Goal: Task Accomplishment & Management: Manage account settings

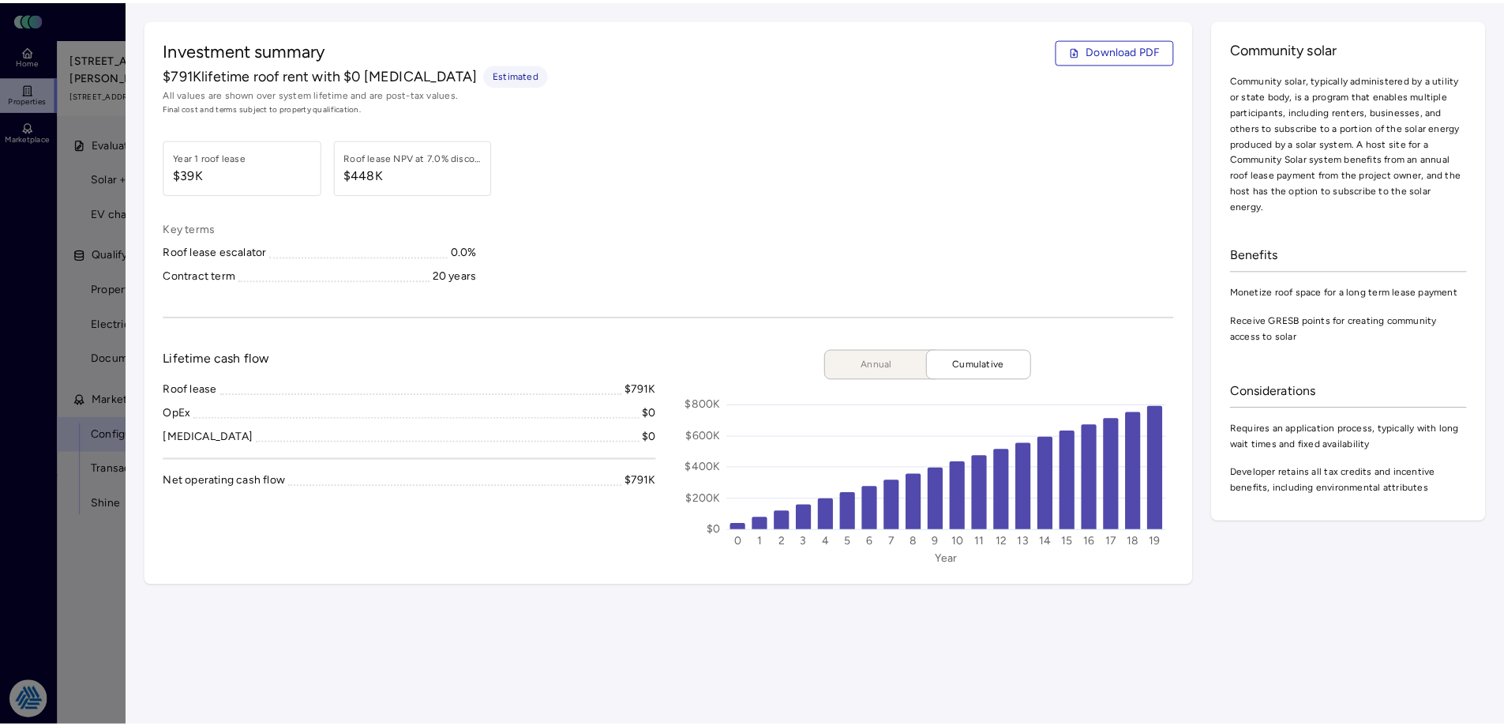
scroll to position [553, 0]
click at [30, 302] on div at bounding box center [758, 363] width 1516 height 726
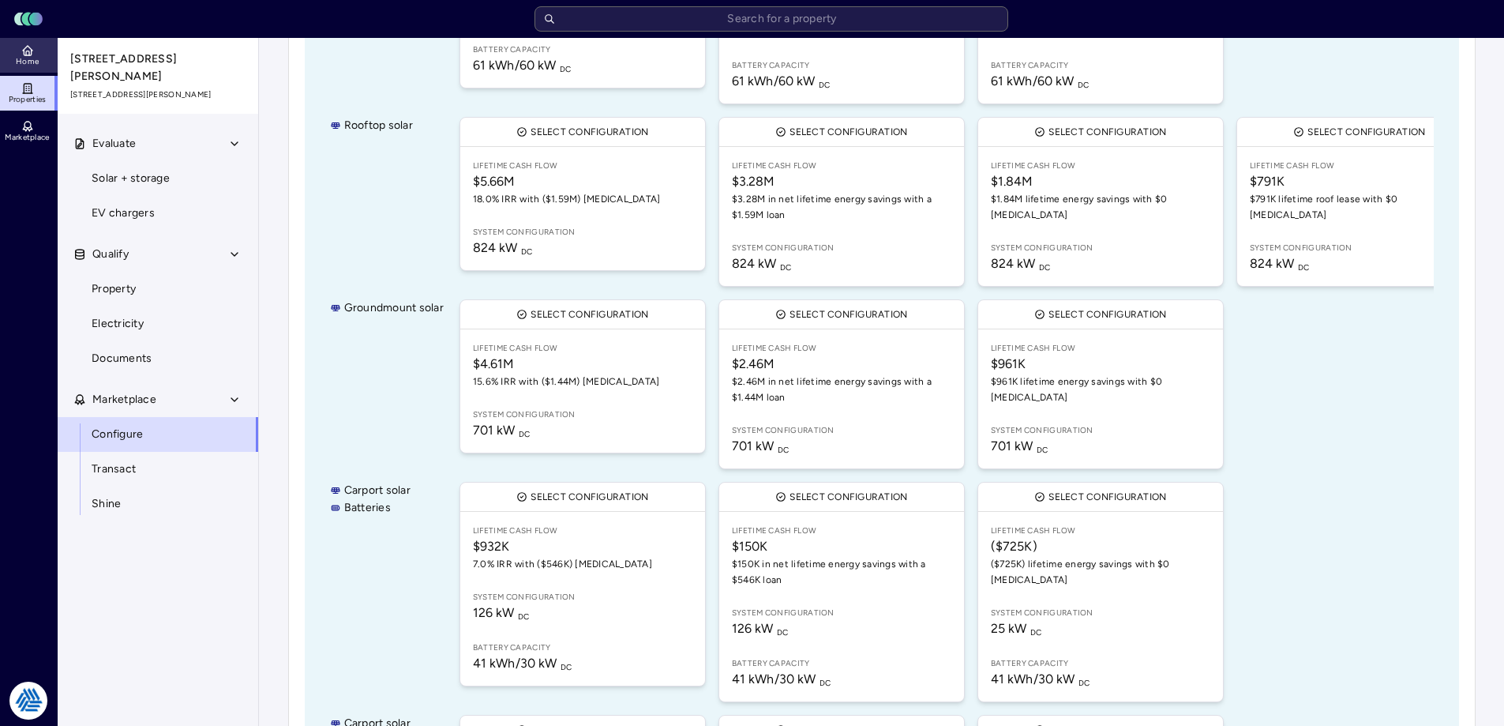
click at [36, 50] on link "Home" at bounding box center [29, 55] width 58 height 35
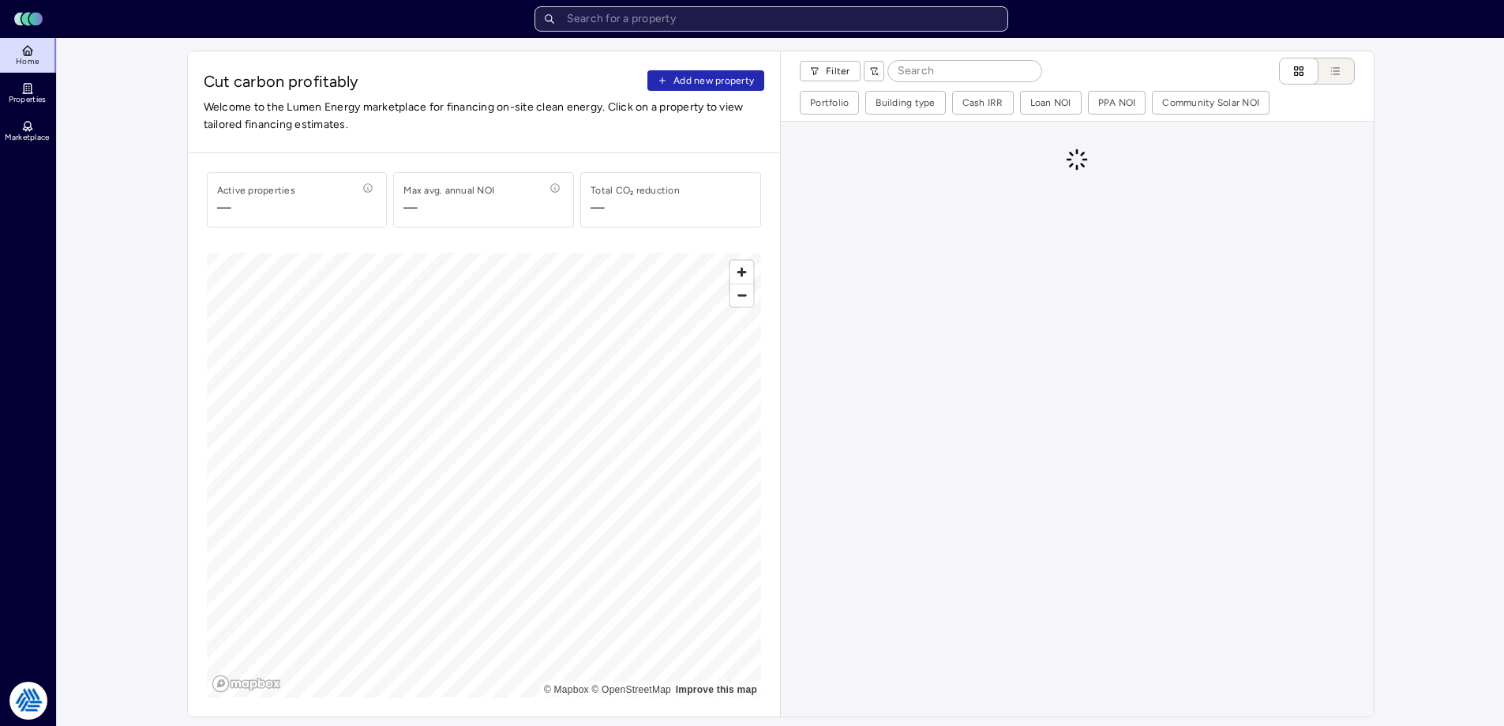
click at [841, 24] on input "text" at bounding box center [772, 18] width 474 height 25
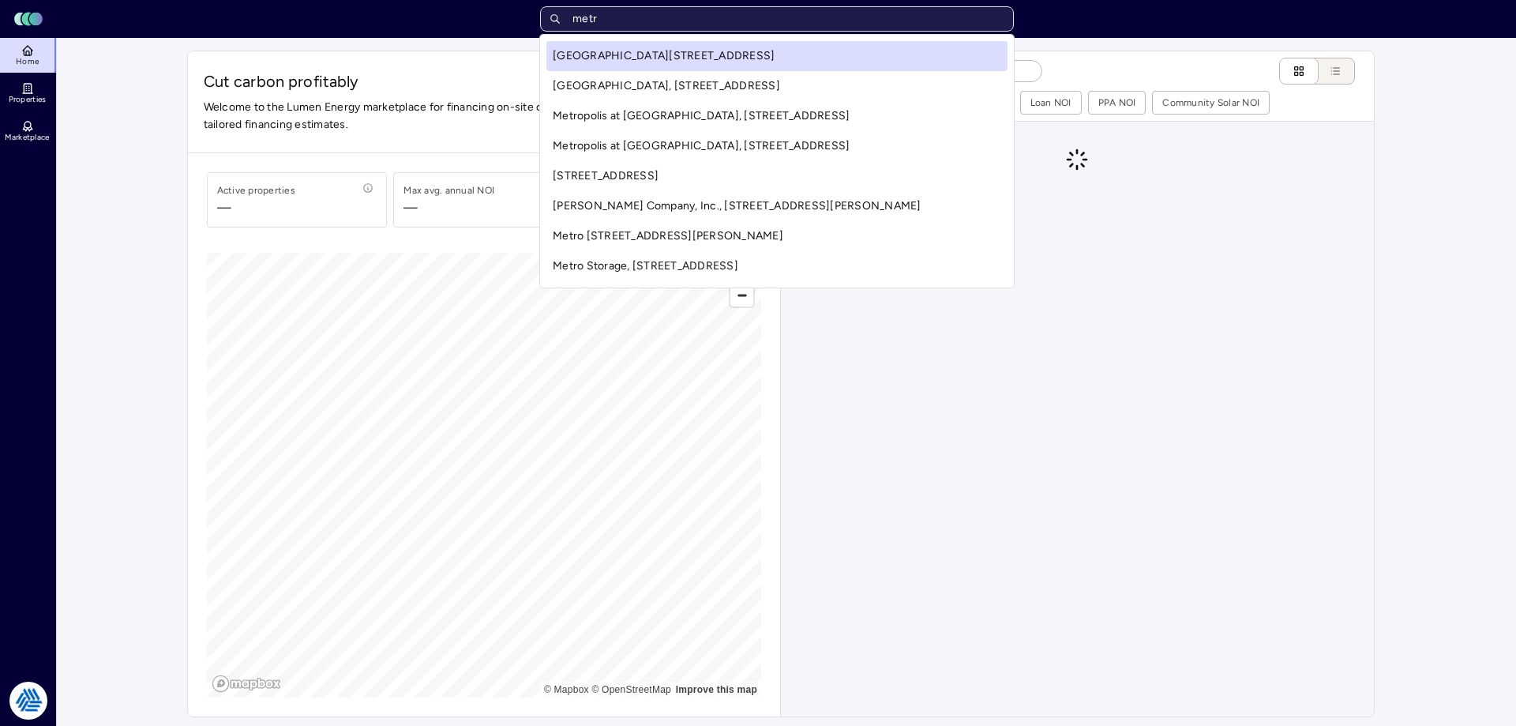
type input "metro"
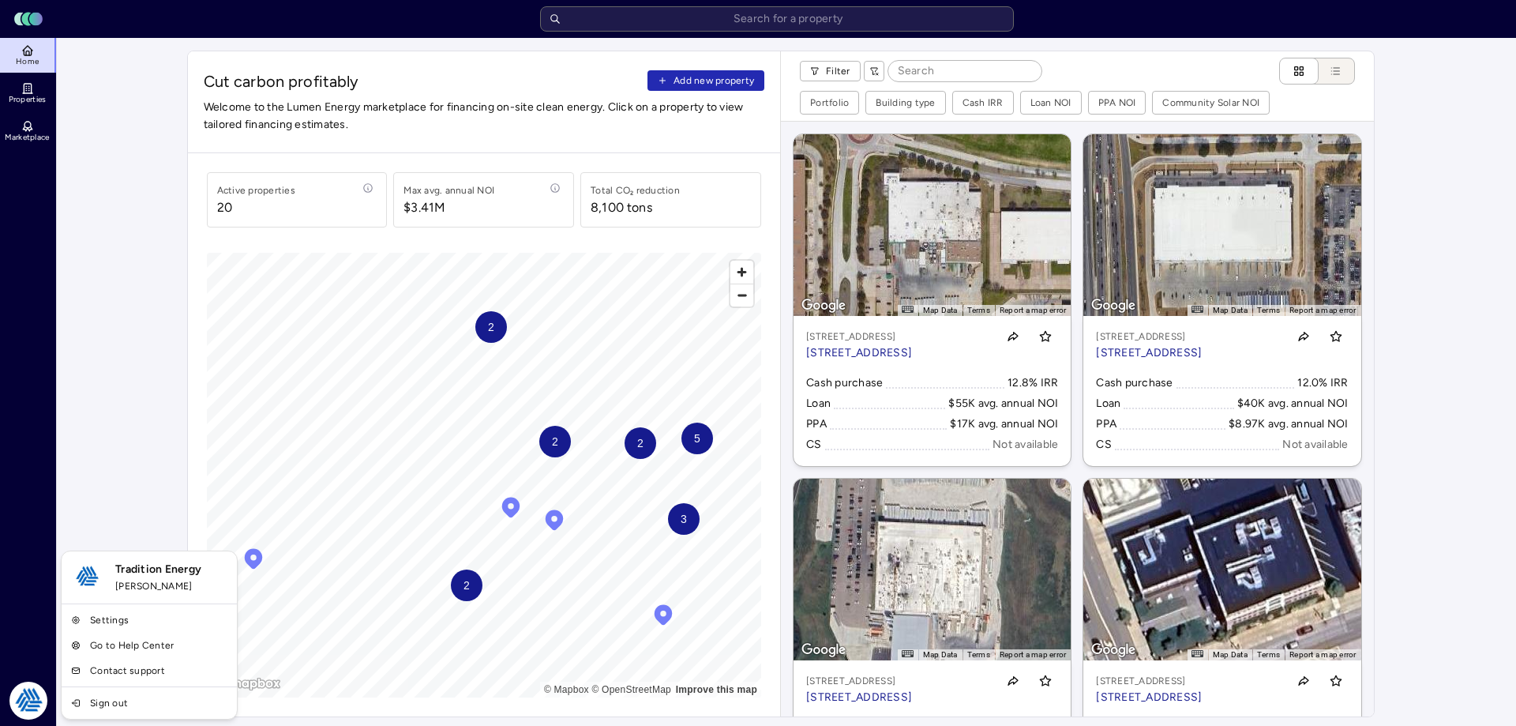
click at [106, 606] on div "Tradition Energy [PERSON_NAME] Settings Go to Help Center Contact support Sign …" at bounding box center [149, 634] width 177 height 169
click at [103, 617] on link "Settings" at bounding box center [149, 619] width 169 height 25
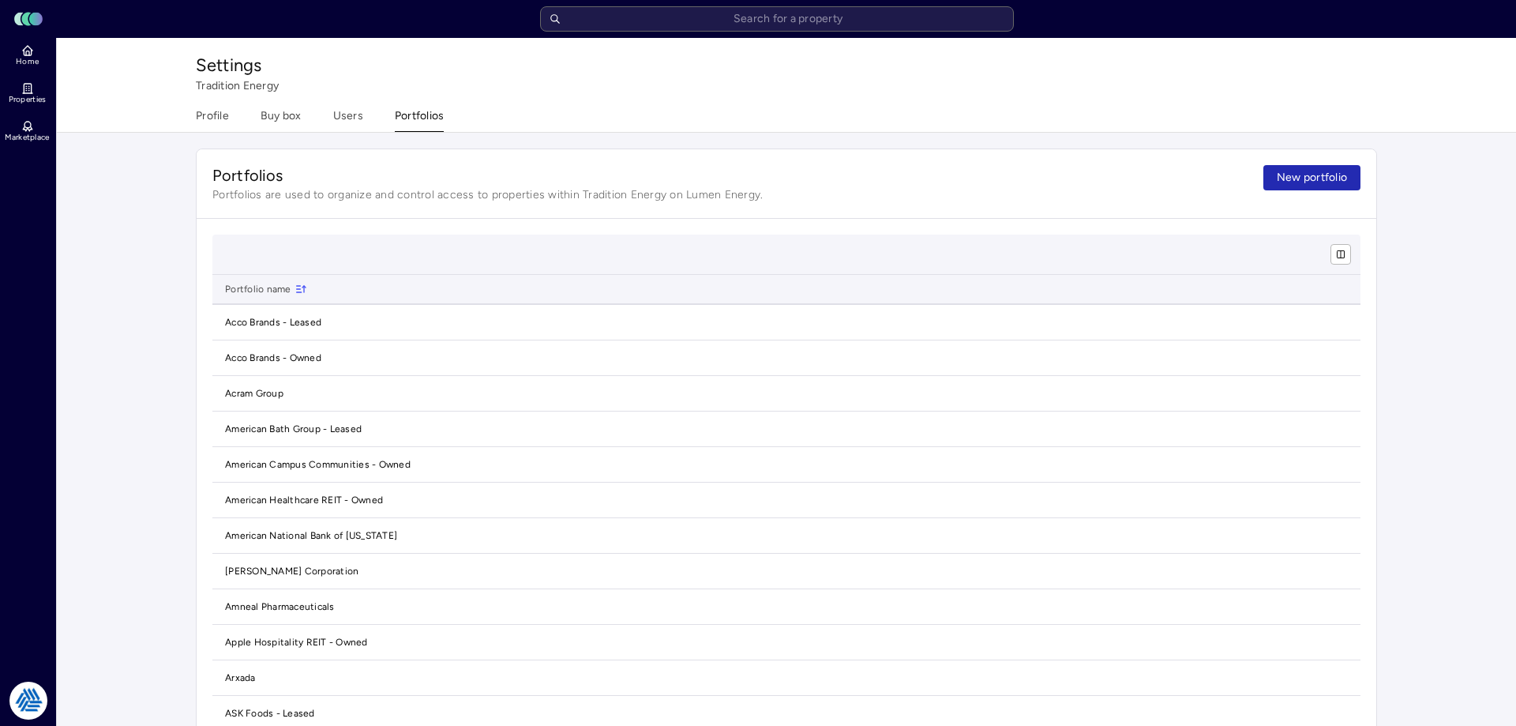
click at [433, 122] on button "Portfolios" at bounding box center [420, 119] width 50 height 24
click at [1311, 189] on button "New portfolio" at bounding box center [1305, 177] width 97 height 25
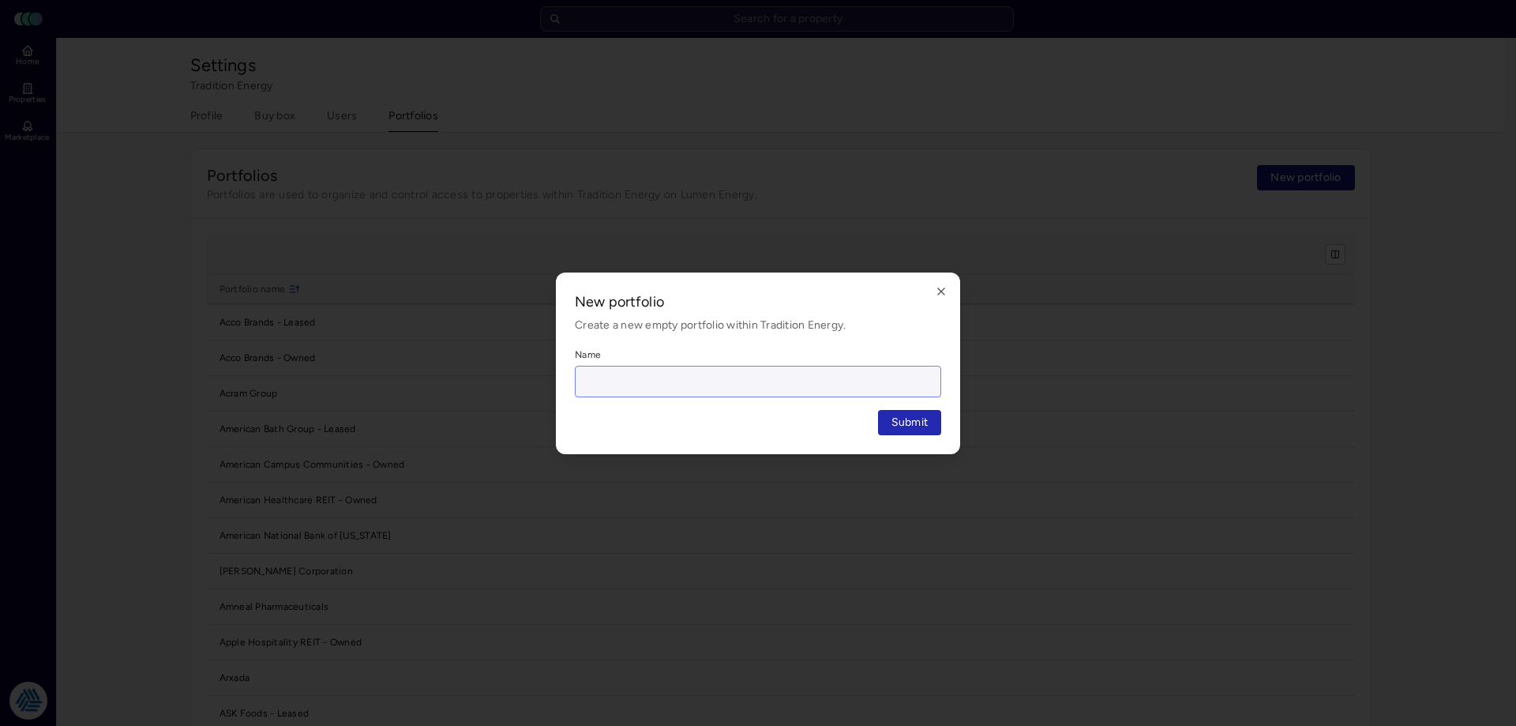
click at [757, 386] on input "Name" at bounding box center [758, 381] width 365 height 30
type input "METRO Transit Authority of [GEOGRAPHIC_DATA]"
click at [878, 410] on button "Submit" at bounding box center [910, 422] width 64 height 25
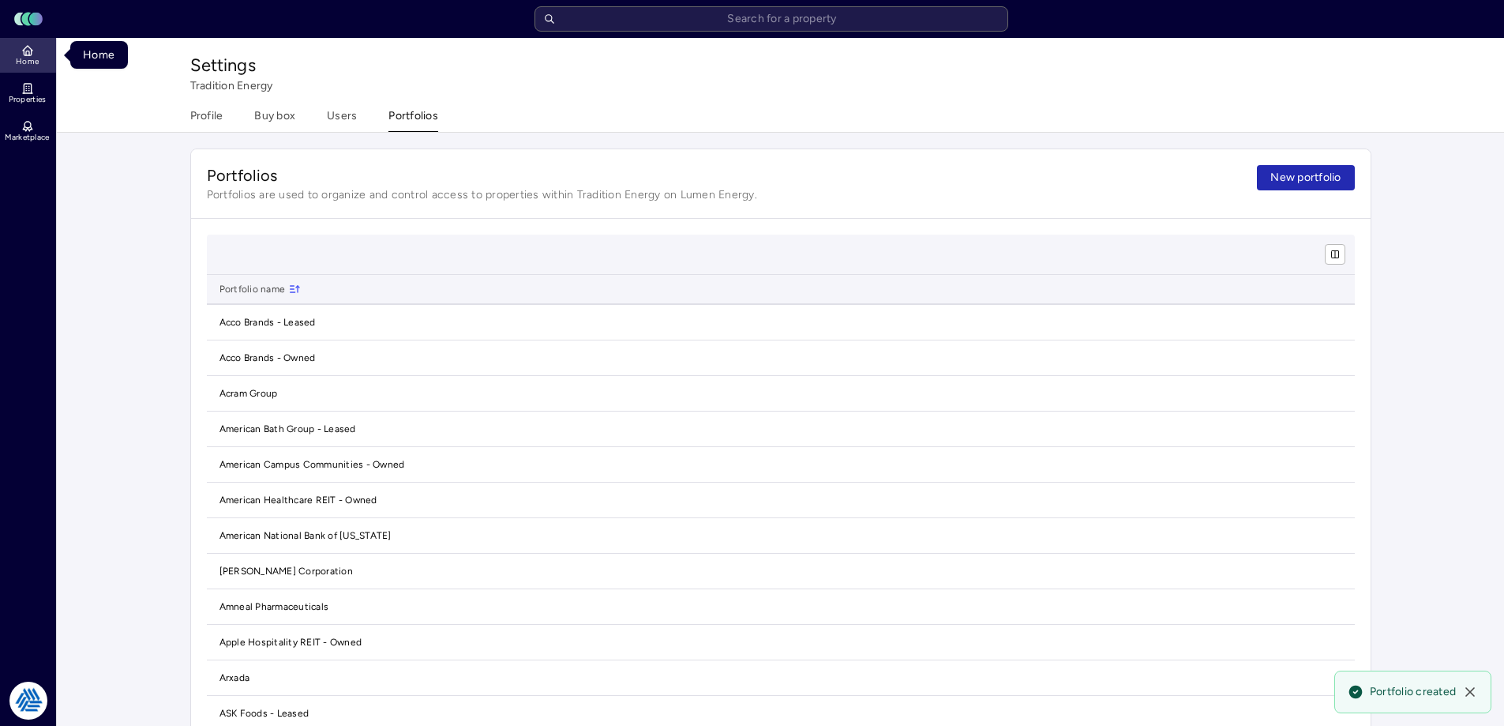
click at [21, 54] on icon at bounding box center [27, 50] width 13 height 13
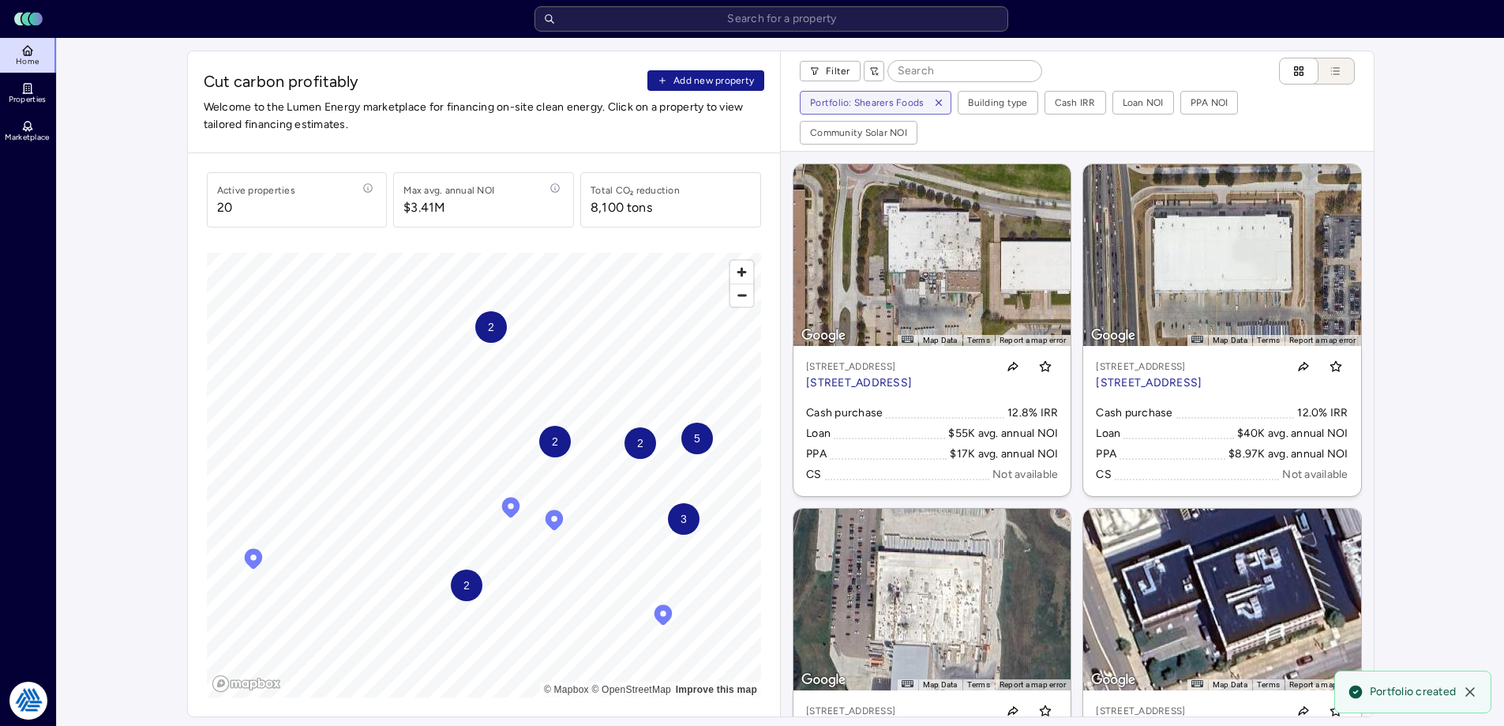
click at [685, 84] on span "Add new property" at bounding box center [714, 81] width 81 height 16
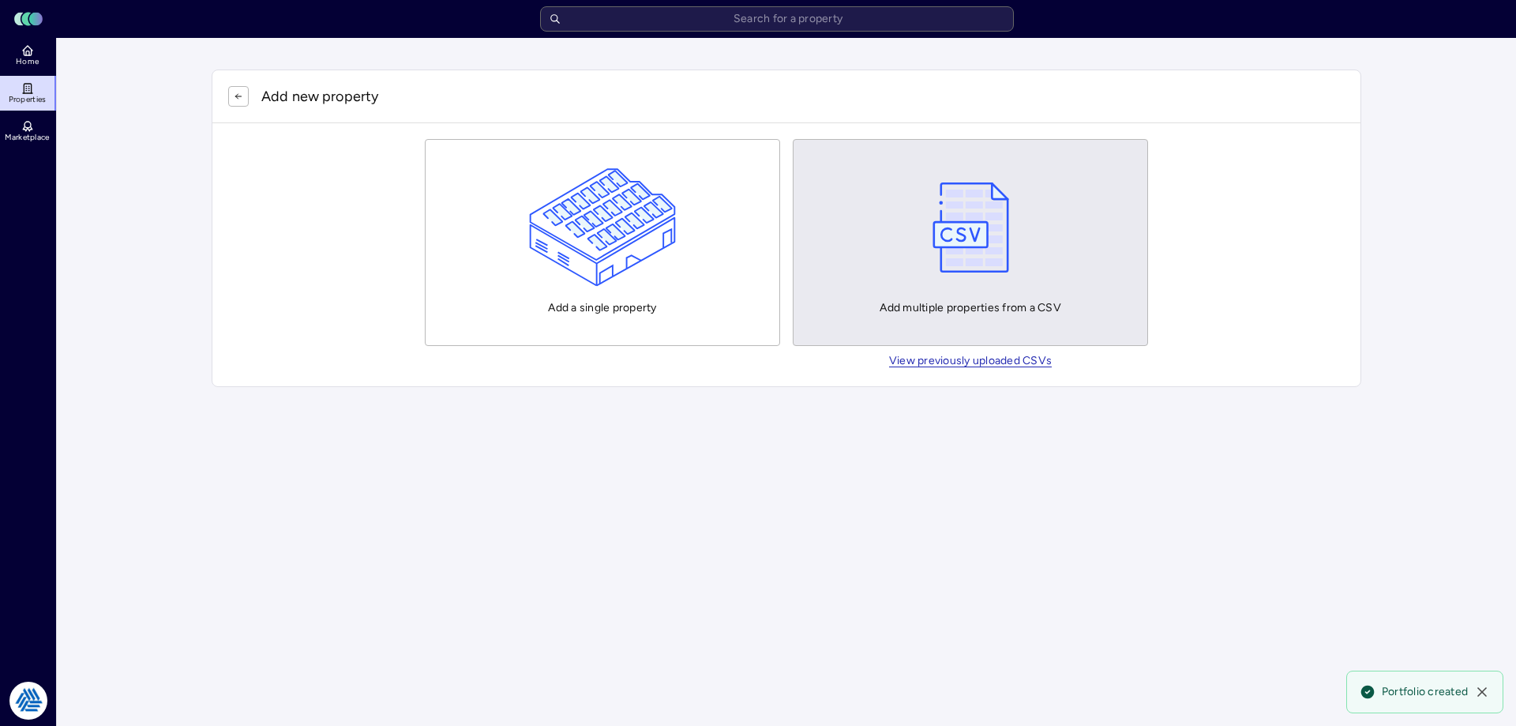
click at [1028, 247] on div "Add multiple properties from a CSV" at bounding box center [971, 242] width 182 height 148
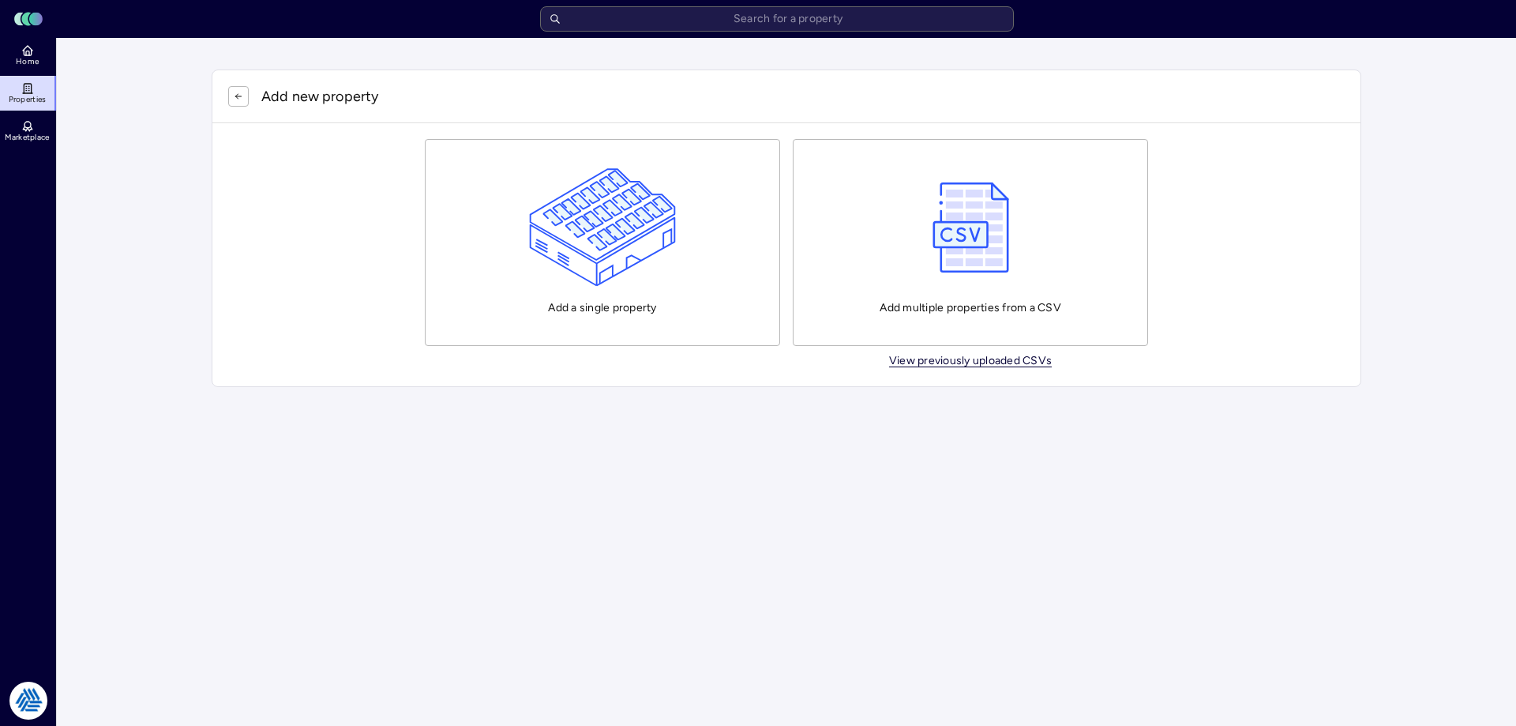
click at [945, 366] on p "View previously uploaded CSVs" at bounding box center [970, 360] width 163 height 11
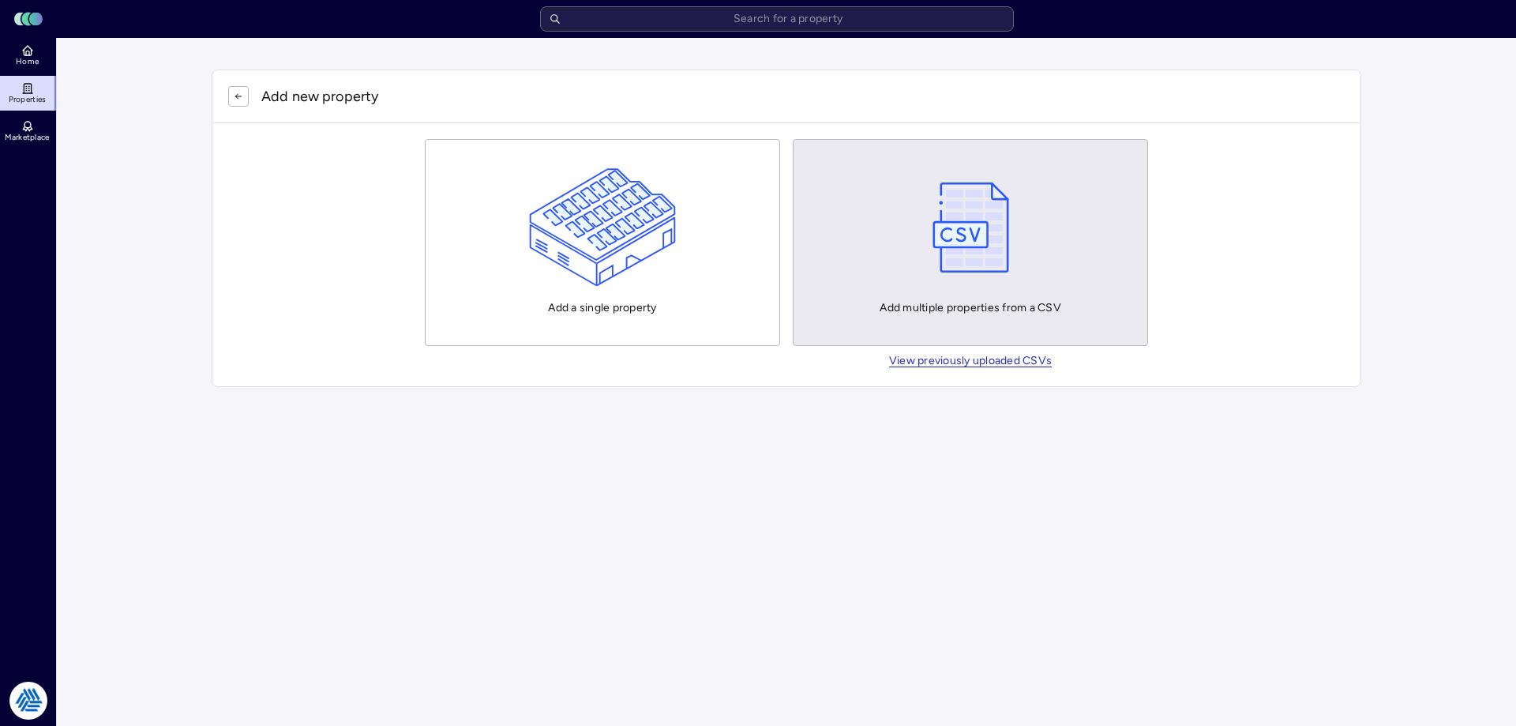
click at [945, 223] on img "button" at bounding box center [971, 227] width 92 height 118
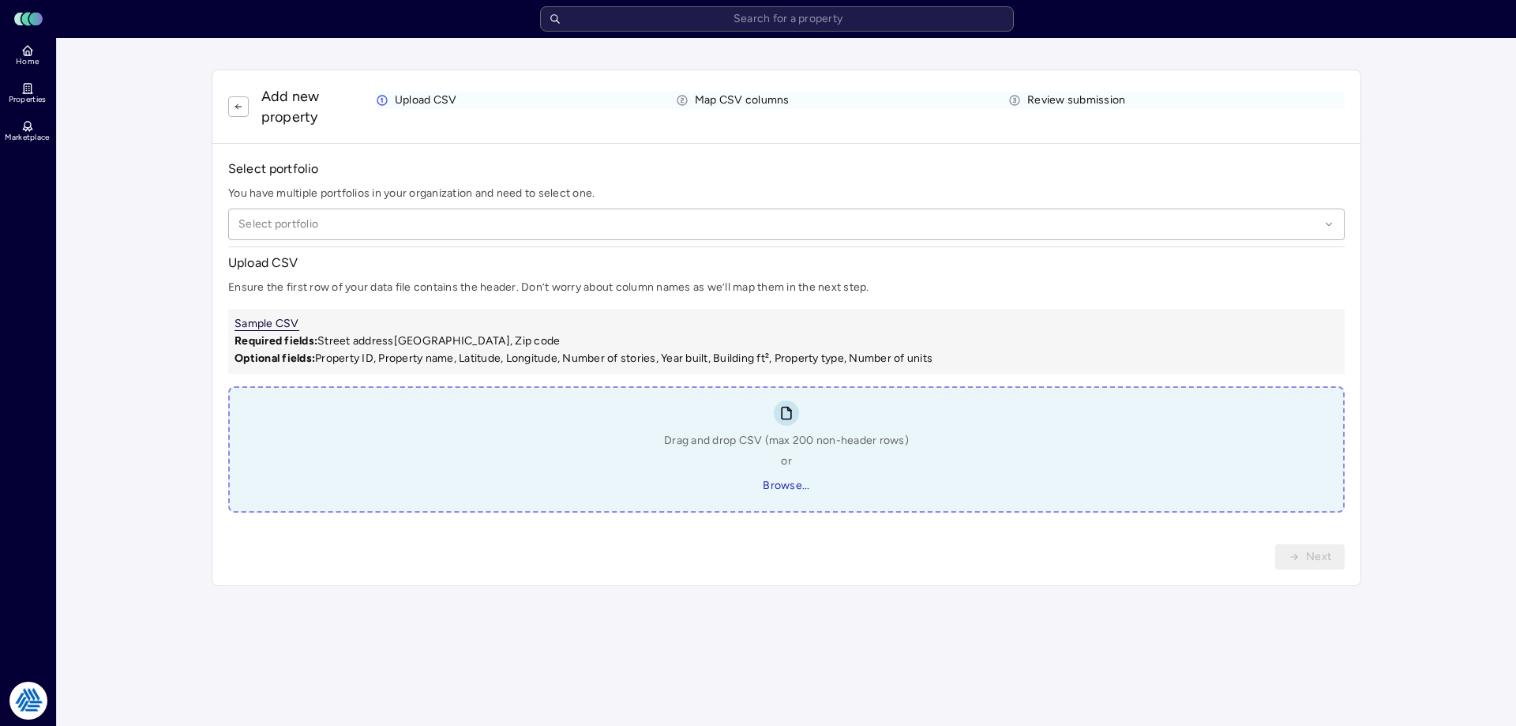
click at [256, 325] on link "Sample CSV" at bounding box center [267, 324] width 65 height 14
click at [777, 481] on span "Browse..." at bounding box center [786, 485] width 47 height 17
type input "C:\fakepath\METRO List for Lumen.csv"
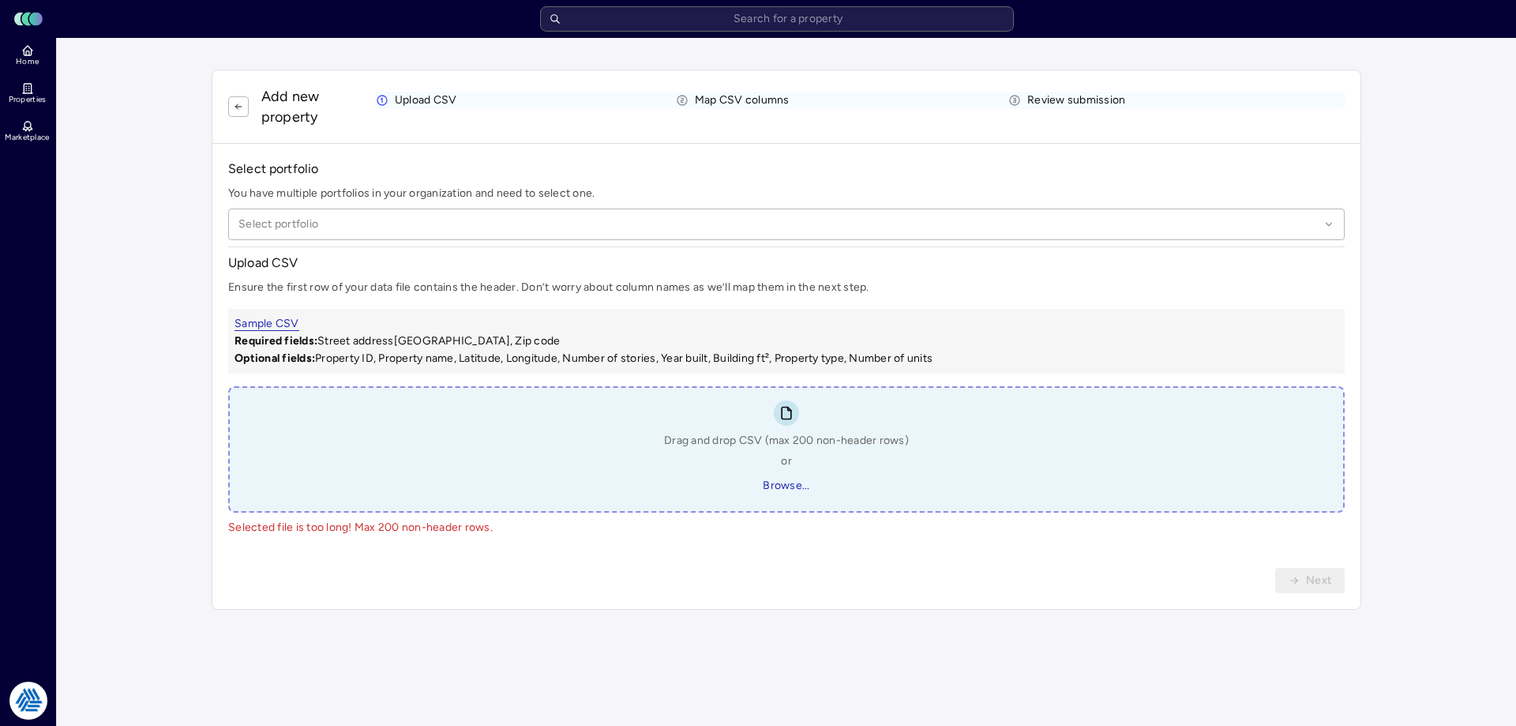
click at [704, 557] on div "Next" at bounding box center [786, 580] width 1148 height 57
click at [1094, 453] on div "Drag and drop CSV (max 200 non-header rows) or Browse..." at bounding box center [786, 449] width 1116 height 126
click at [712, 570] on div "Next" at bounding box center [786, 580] width 1116 height 25
click at [559, 584] on div "Next" at bounding box center [786, 580] width 1116 height 25
click at [166, 377] on main "Add new property Upload CSV Map CSV columns Review submission Select portfolio …" at bounding box center [786, 382] width 1459 height 688
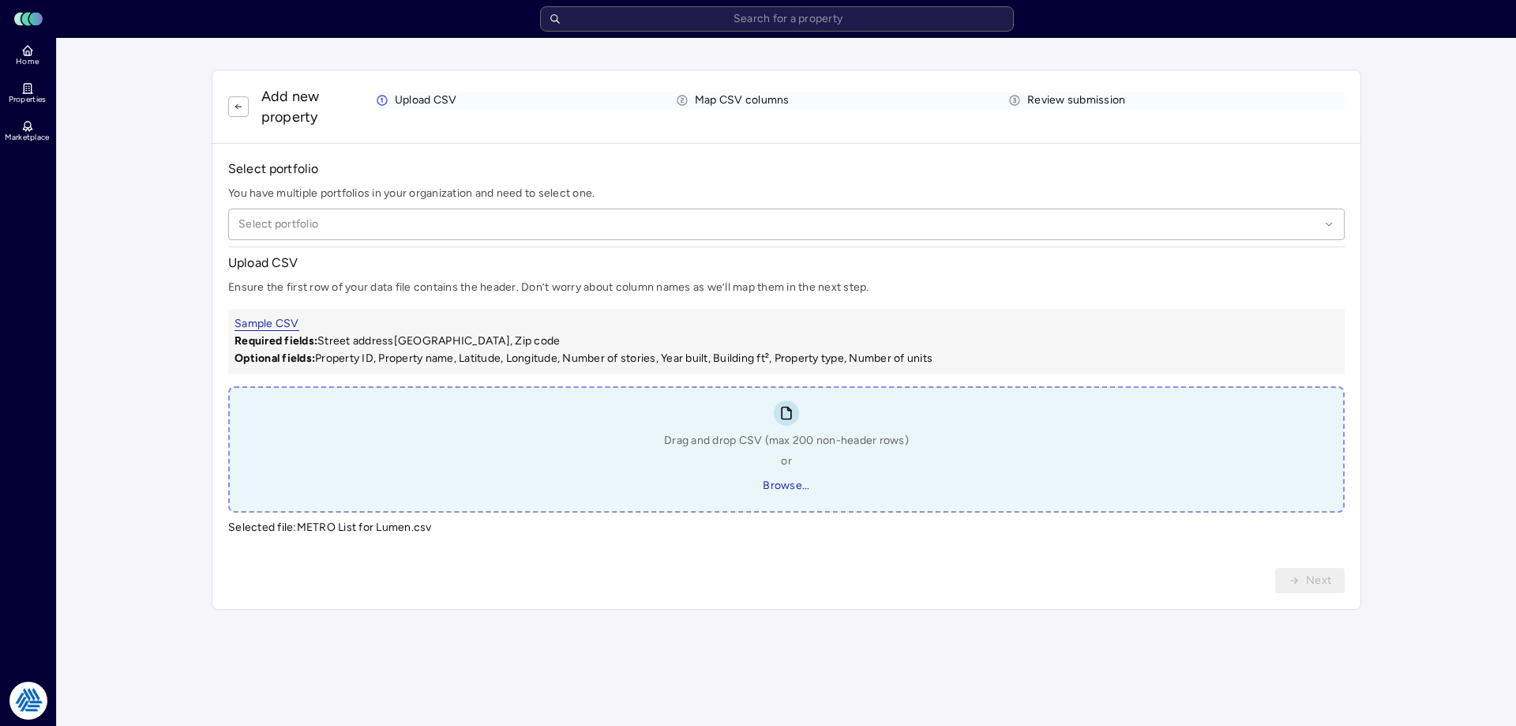
drag, startPoint x: 390, startPoint y: 522, endPoint x: 493, endPoint y: 563, distance: 111.3
click at [398, 526] on p "Selected file: METRO List for Lumen.csv" at bounding box center [786, 527] width 1116 height 17
drag, startPoint x: 1004, startPoint y: 613, endPoint x: 689, endPoint y: 458, distance: 351.7
click at [982, 597] on div "Add new property Upload CSV Map CSV columns Review submission Select portfolio …" at bounding box center [787, 340] width 1188 height 578
click at [766, 486] on span "Browse..." at bounding box center [786, 485] width 47 height 17
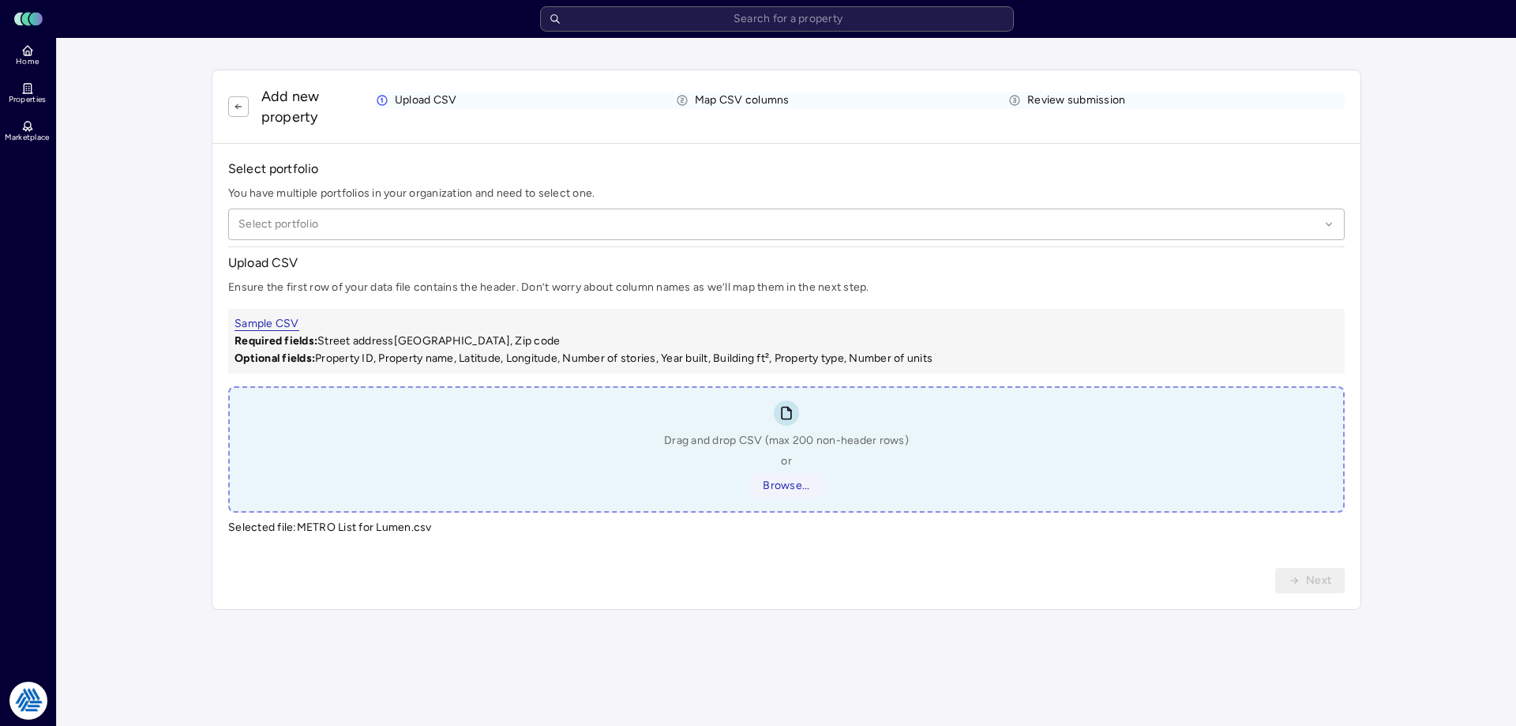
type input "C:\fakepath\METRO List for Lumen.csv"
click at [824, 569] on div "Next" at bounding box center [786, 580] width 1116 height 25
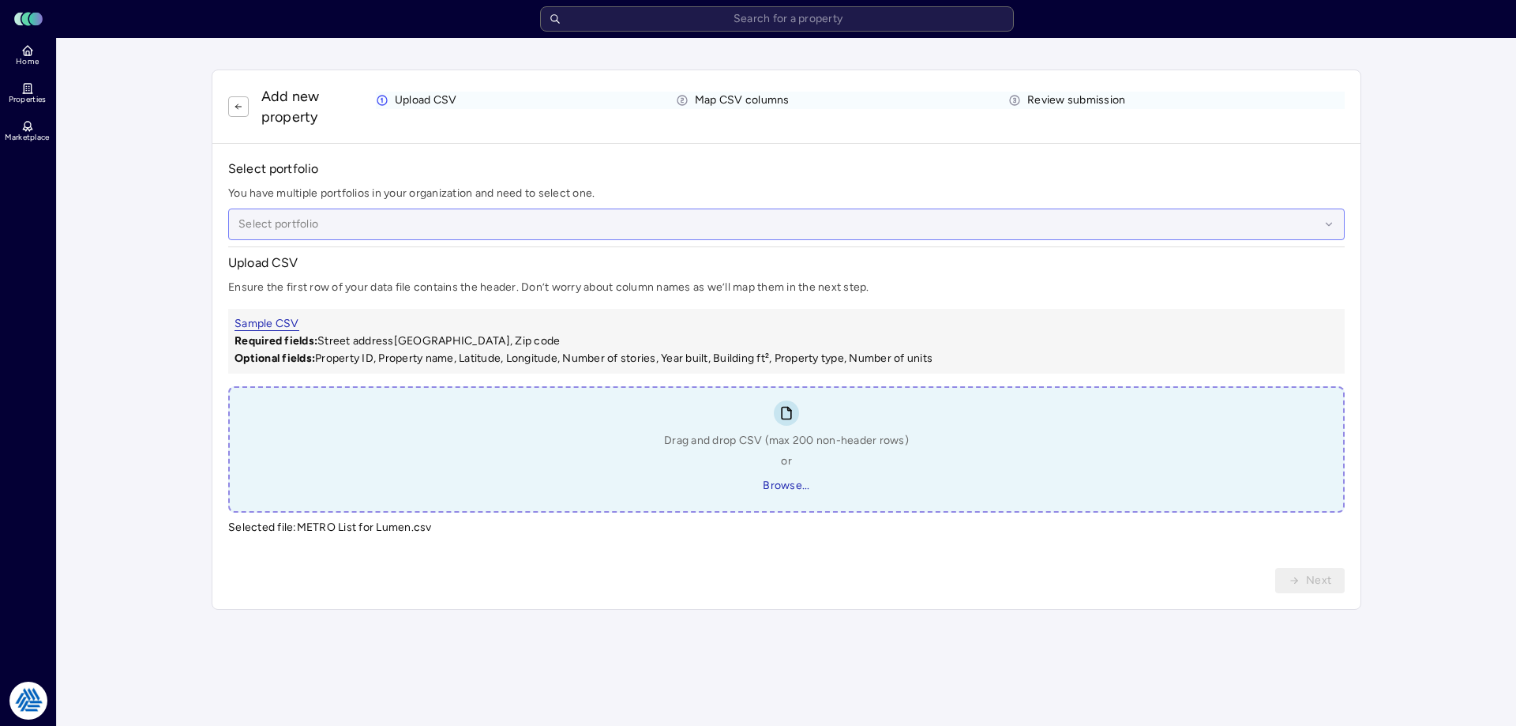
click at [626, 228] on div at bounding box center [778, 224] width 1081 height 17
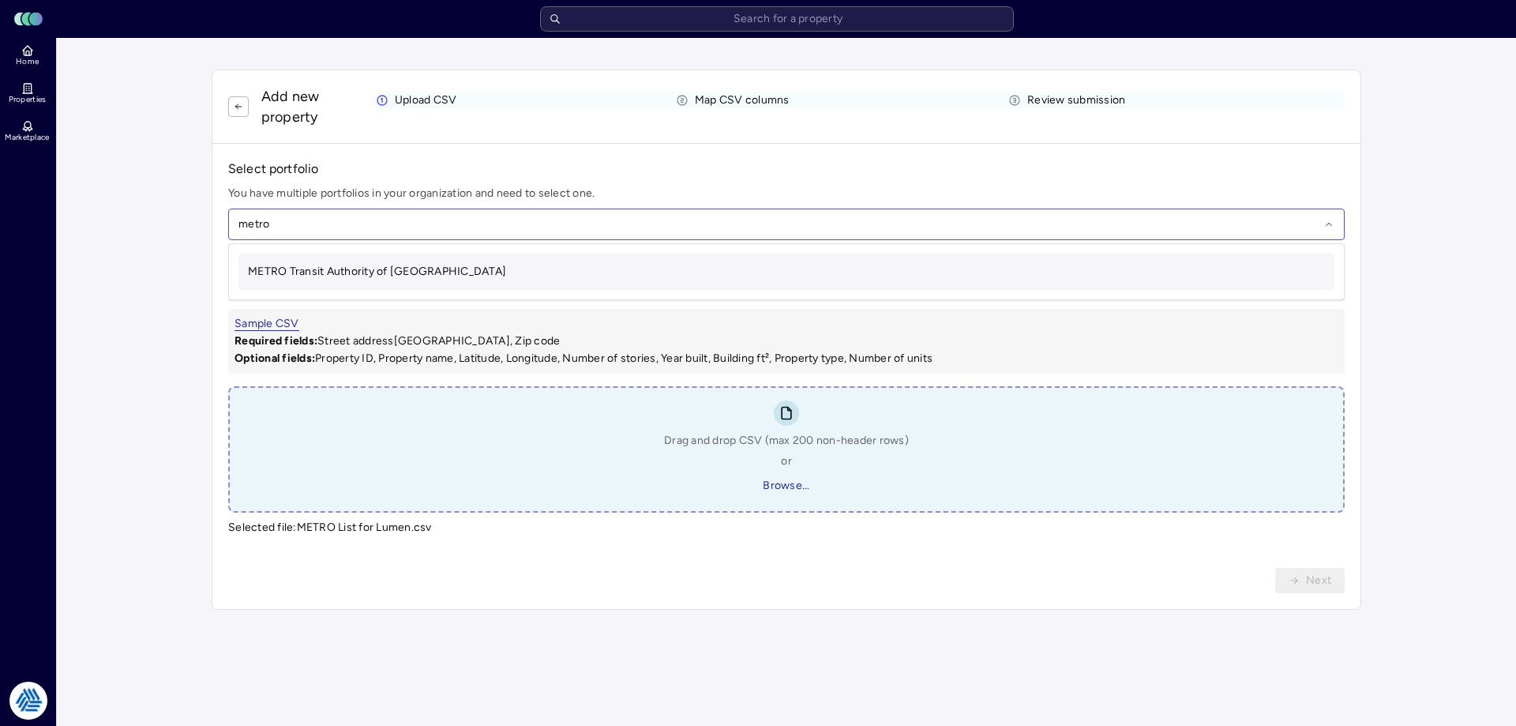
click at [604, 275] on div "METRO Transit Authority of [GEOGRAPHIC_DATA]" at bounding box center [786, 271] width 1096 height 36
type input "metro"
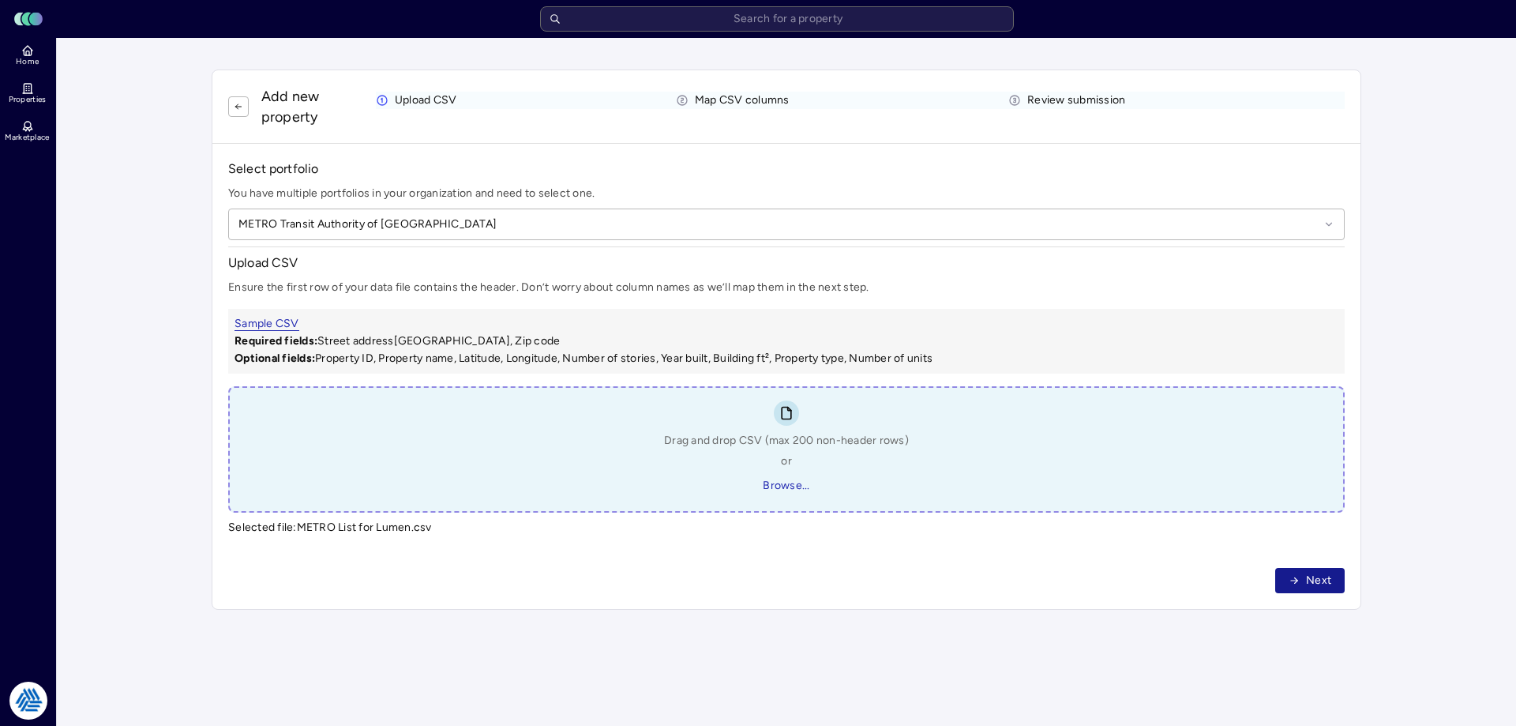
click at [1299, 576] on icon "button" at bounding box center [1294, 580] width 11 height 11
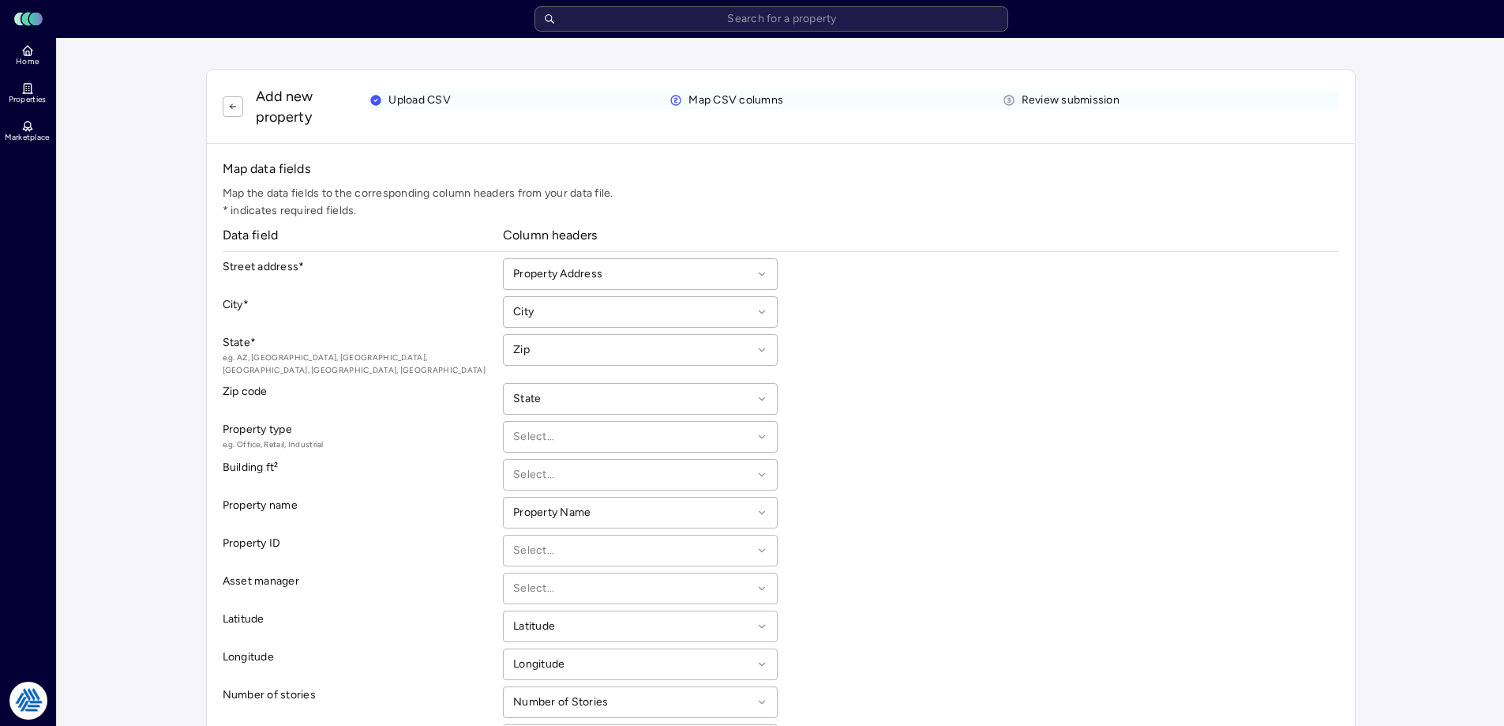
scroll to position [124, 0]
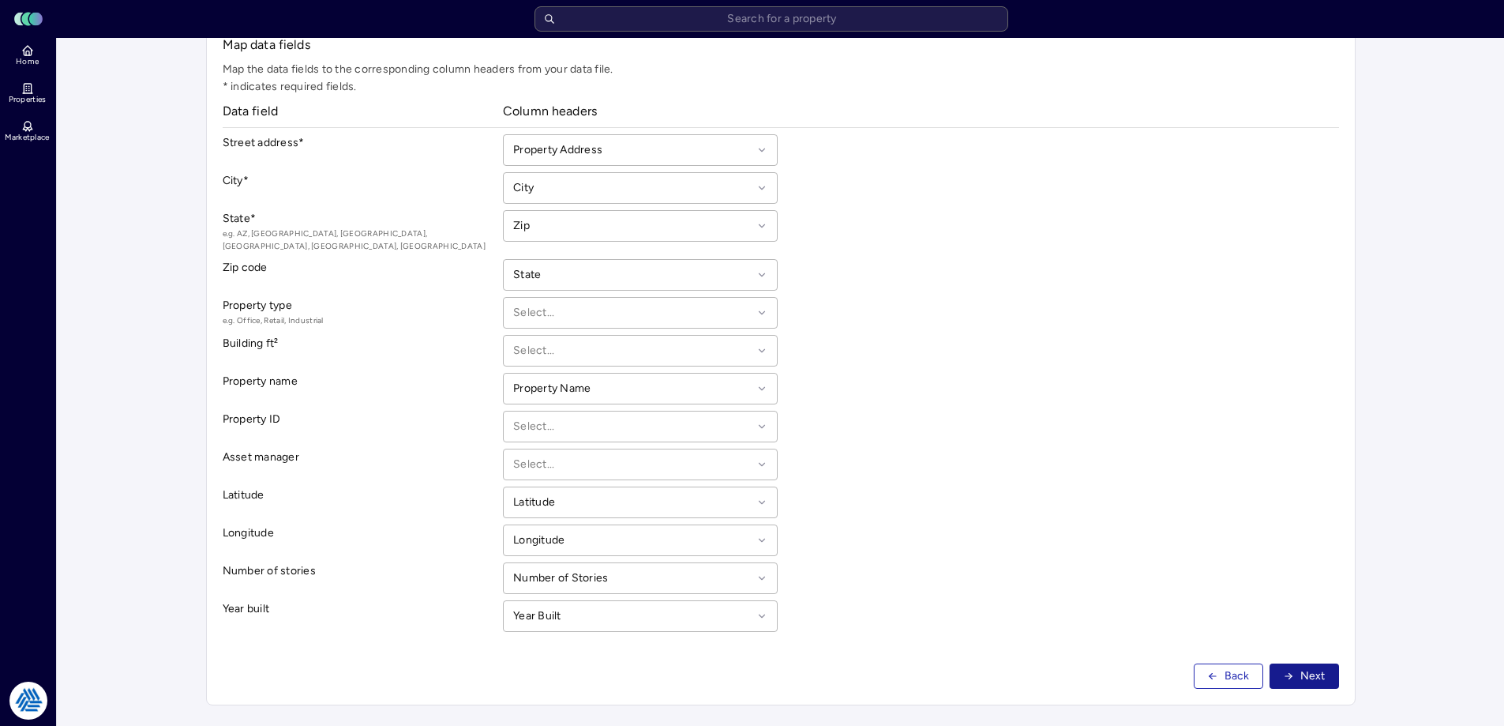
click at [1304, 667] on span "Next" at bounding box center [1312, 675] width 25 height 17
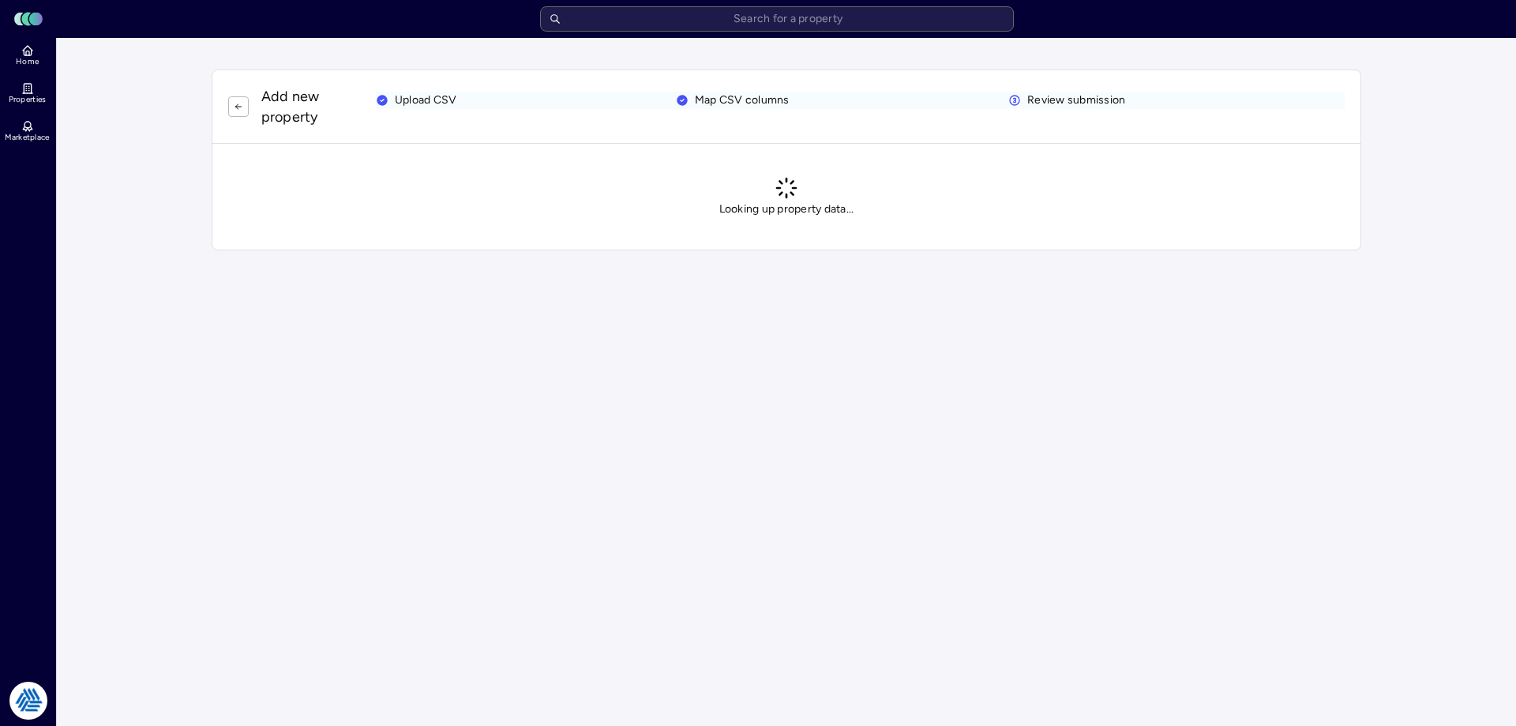
click at [1224, 418] on main "Add new property Upload CSV Map CSV columns Review submission Looking up proper…" at bounding box center [786, 382] width 1459 height 688
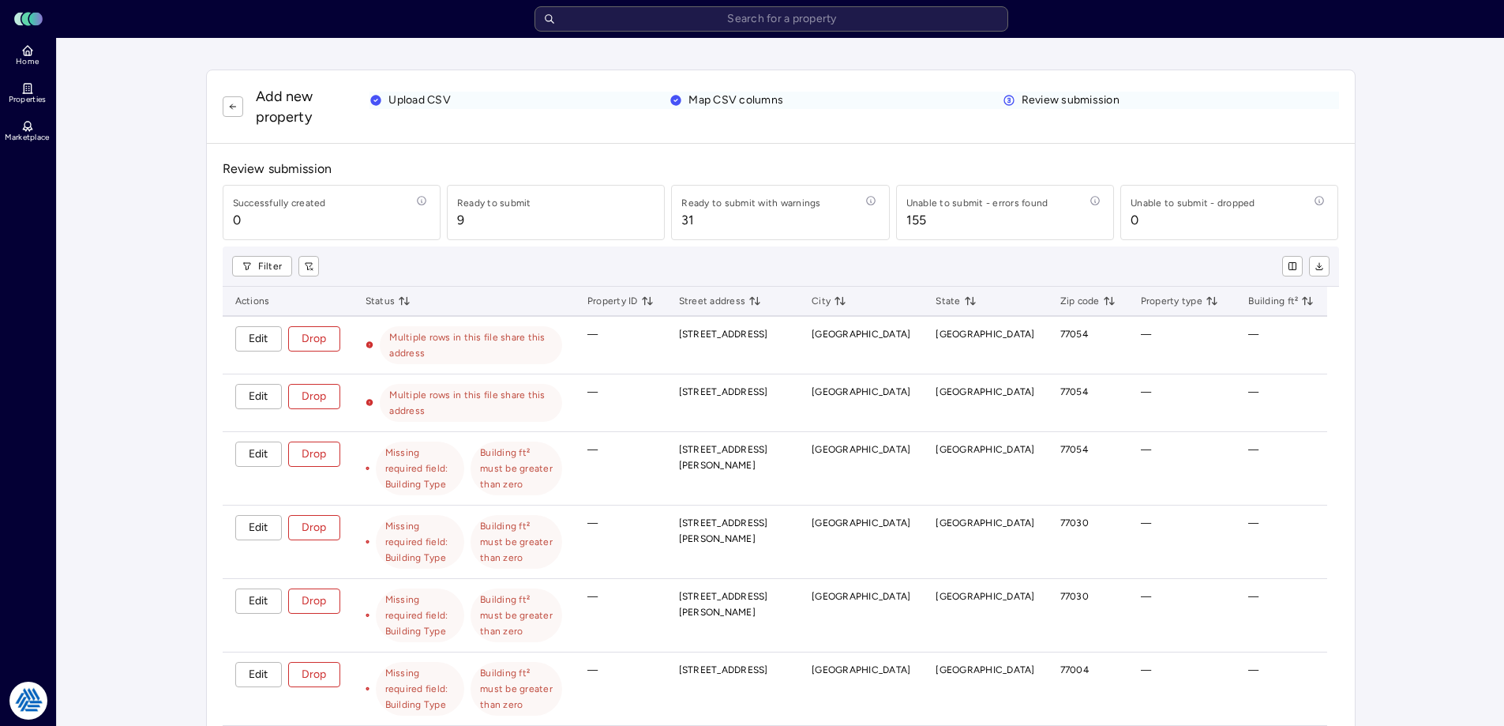
click at [111, 356] on main "Add new property Upload CSV Map CSV columns Review submission Review submission…" at bounding box center [780, 619] width 1447 height 1162
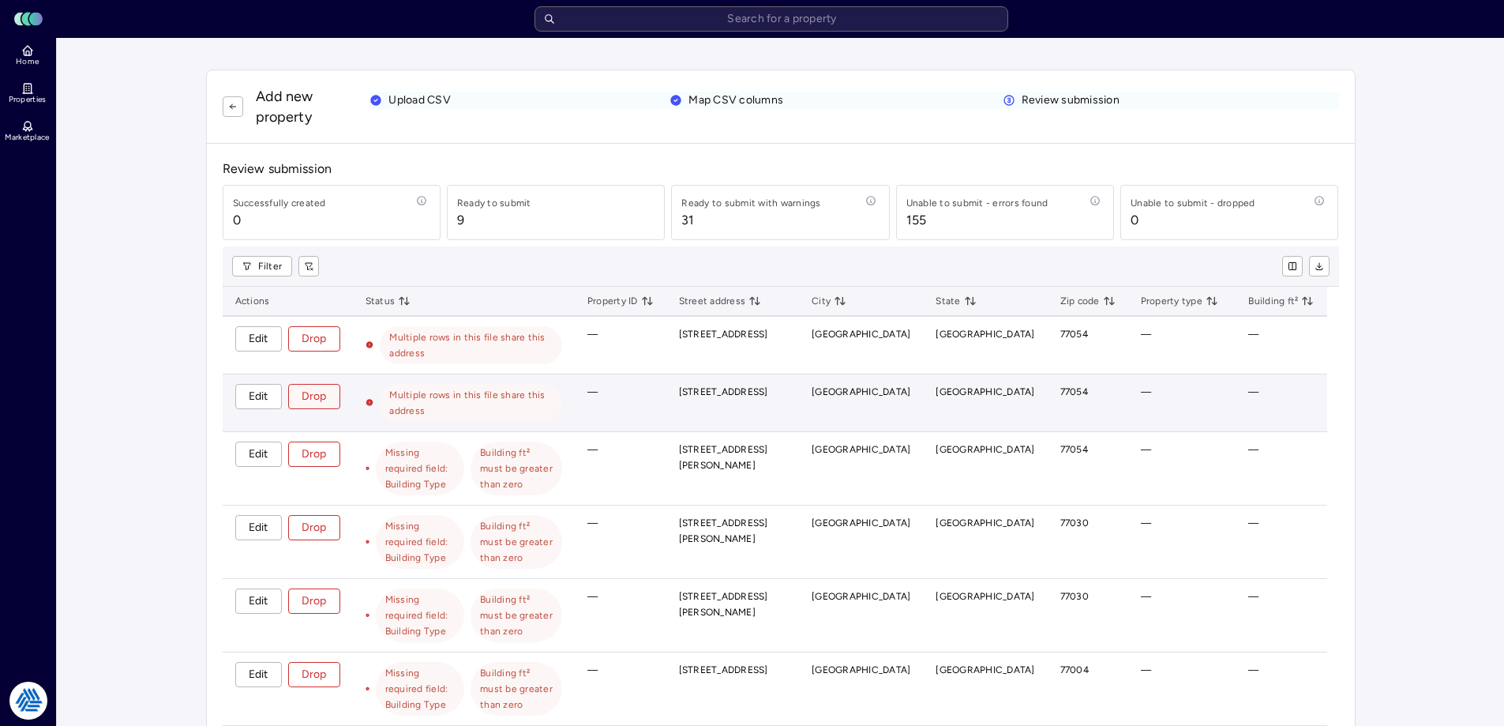
click at [314, 388] on span "Drop" at bounding box center [314, 396] width 25 height 17
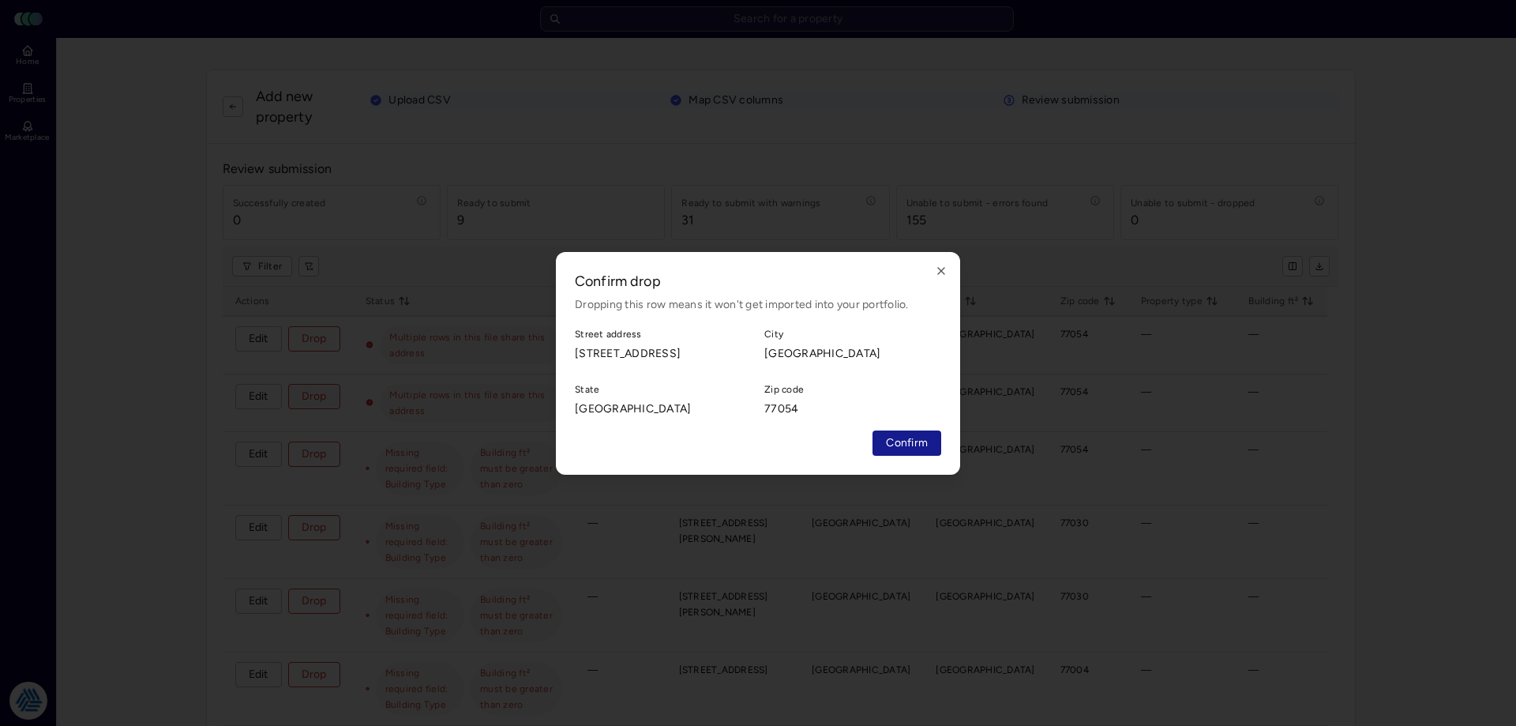
click at [879, 434] on button "Confirm" at bounding box center [906, 442] width 69 height 25
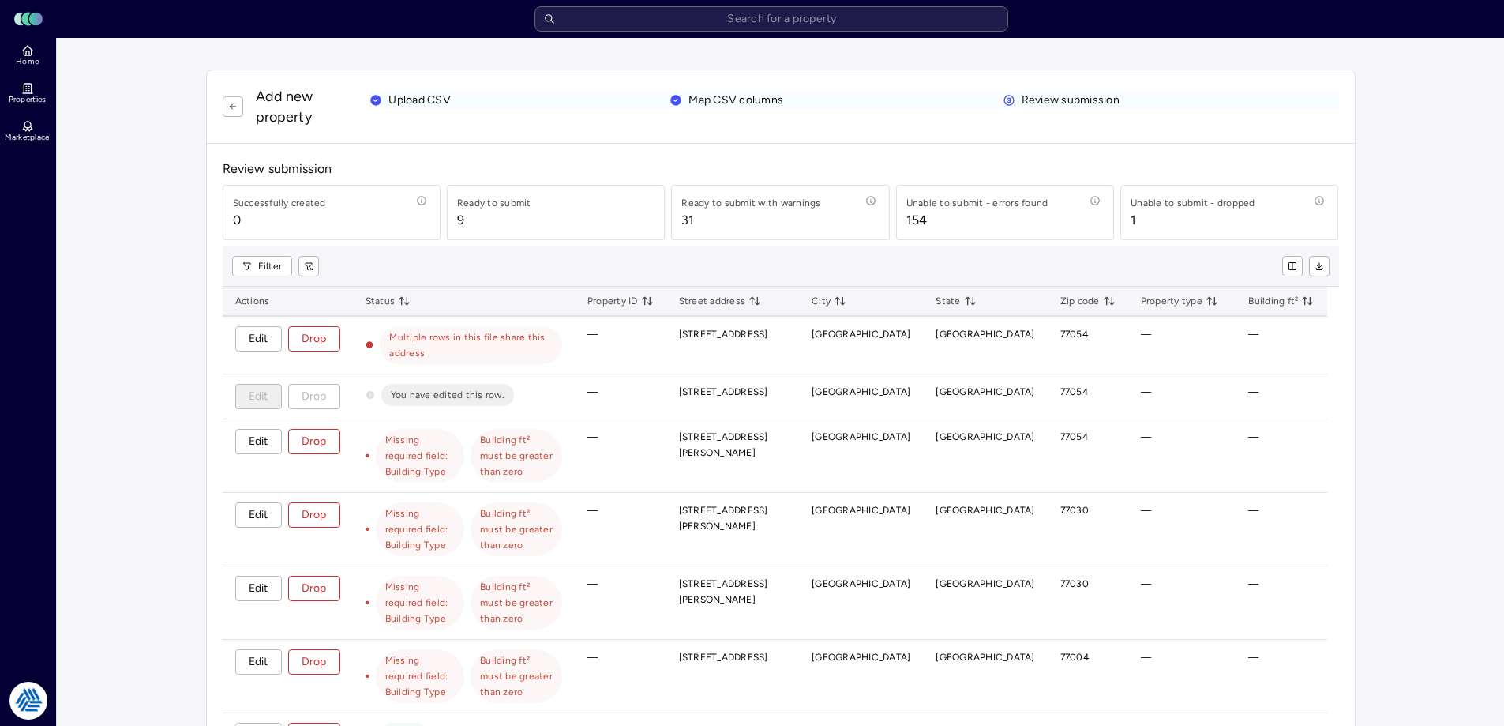
click at [107, 268] on main "Add new property Upload CSV Map CSV columns Review submission Review submission…" at bounding box center [780, 613] width 1447 height 1150
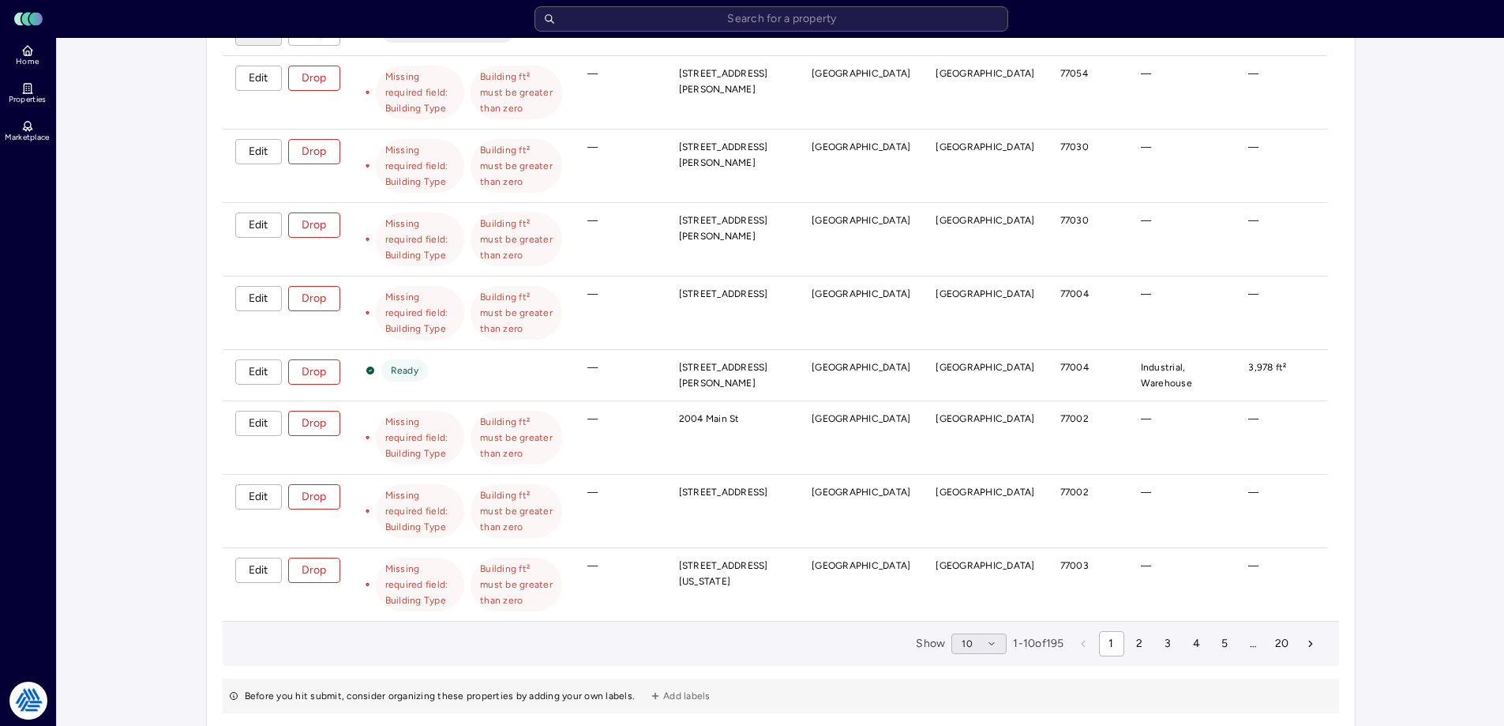
click at [962, 636] on span "10" at bounding box center [967, 644] width 11 height 16
click at [966, 641] on div "100" at bounding box center [961, 638] width 55 height 25
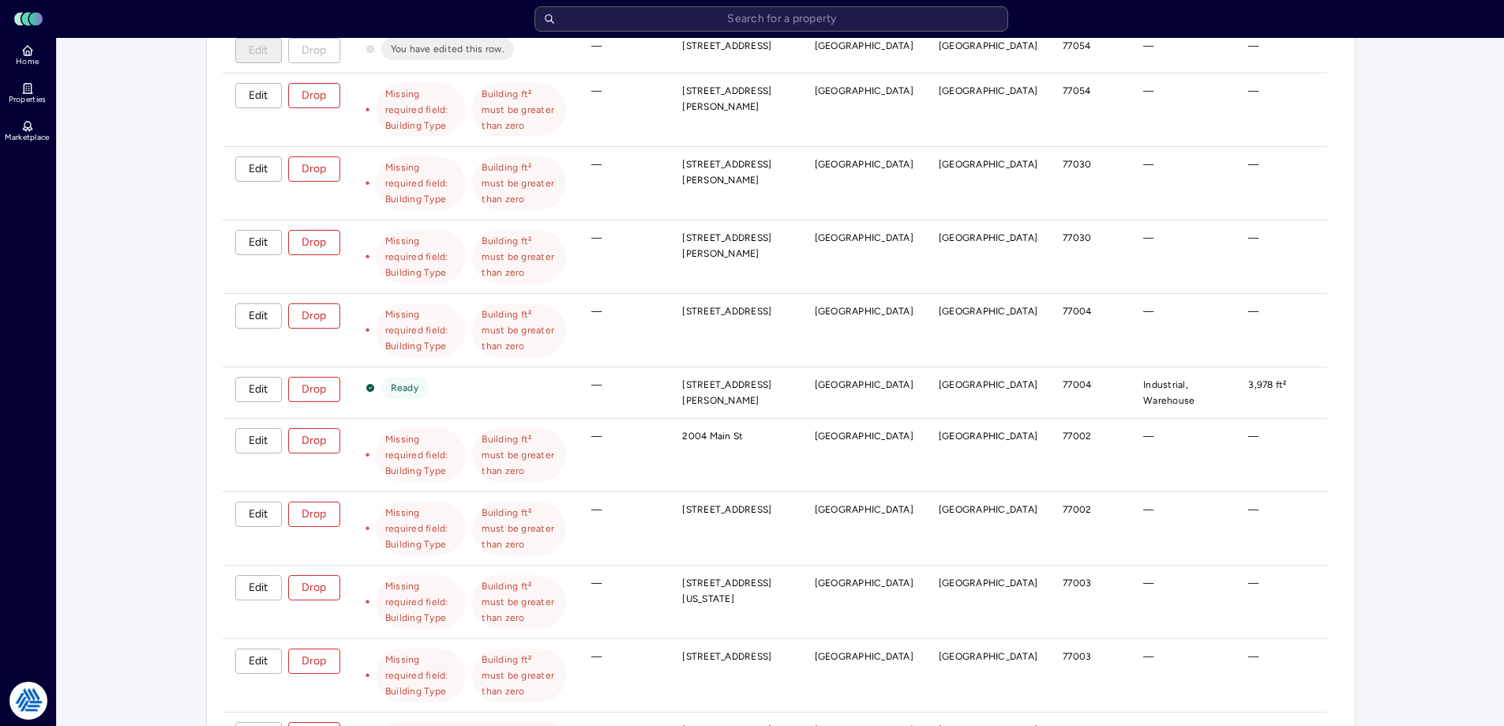
scroll to position [0, 0]
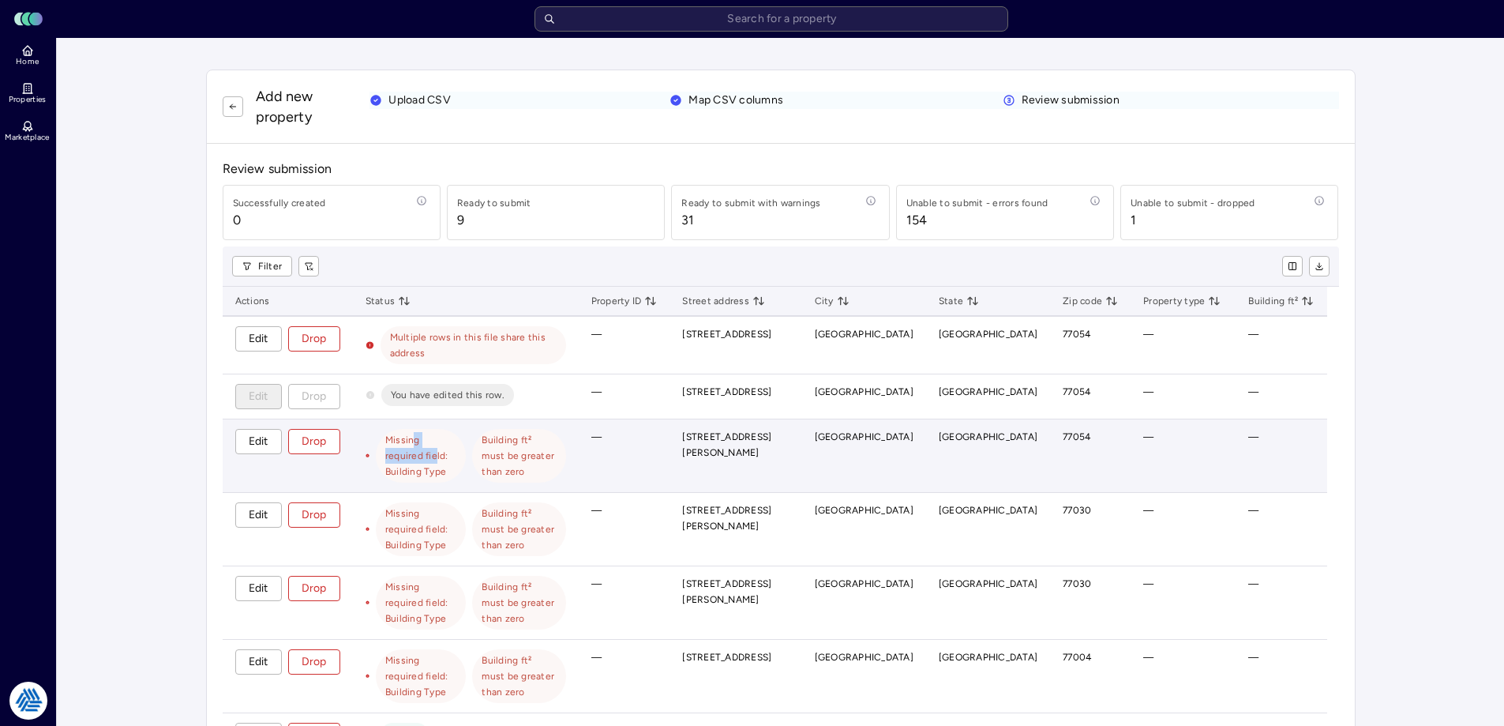
drag, startPoint x: 471, startPoint y: 448, endPoint x: 415, endPoint y: 444, distance: 55.4
click at [415, 444] on span "Missing required field: Building Type" at bounding box center [421, 455] width 72 height 47
drag, startPoint x: 463, startPoint y: 459, endPoint x: 399, endPoint y: 441, distance: 66.5
click at [399, 441] on span "Missing required field: Building Type" at bounding box center [421, 455] width 72 height 47
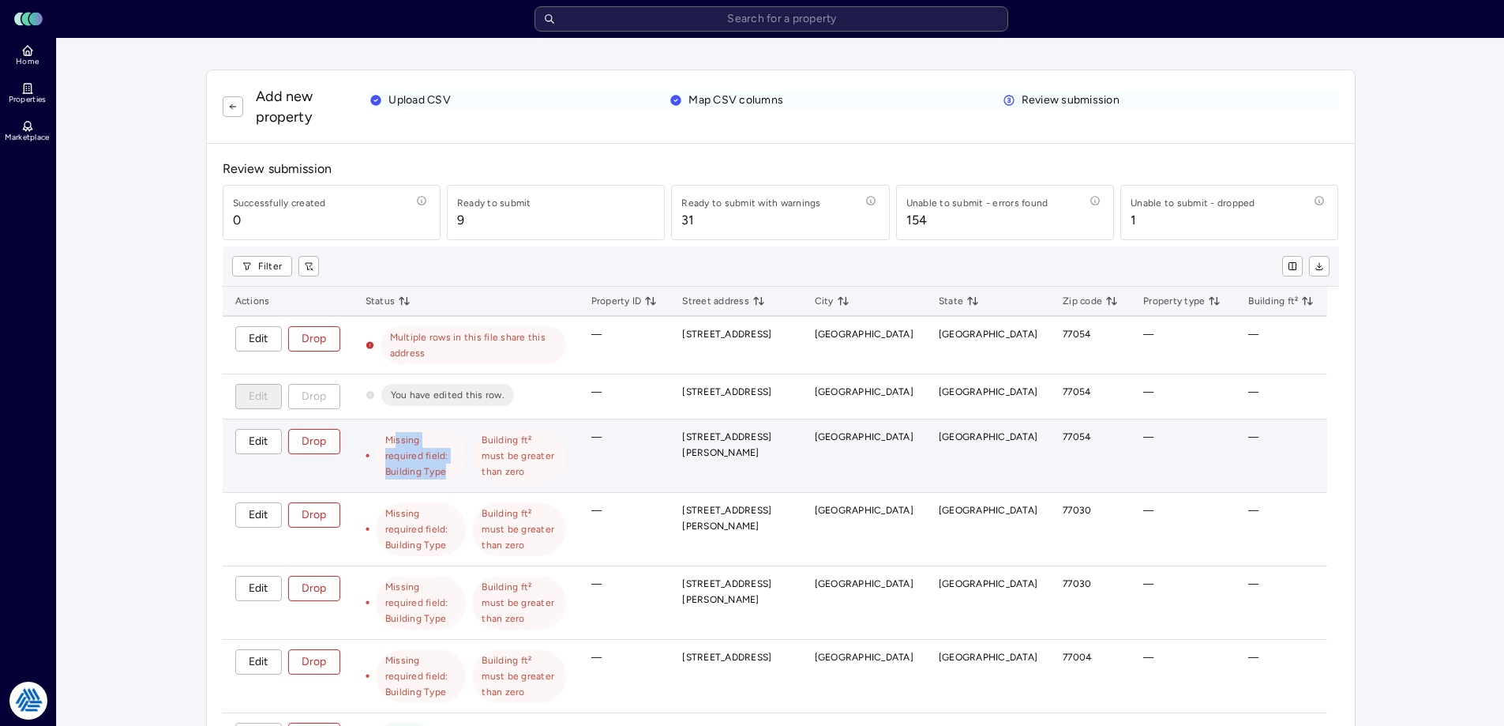
click at [399, 441] on span "Missing required field: Building Type" at bounding box center [421, 455] width 72 height 47
drag, startPoint x: 1105, startPoint y: 438, endPoint x: 1044, endPoint y: 434, distance: 61.7
click at [1044, 434] on tr "Edit Drop Missing required field: Building Type Building ft² must be greater th…" at bounding box center [775, 455] width 1105 height 73
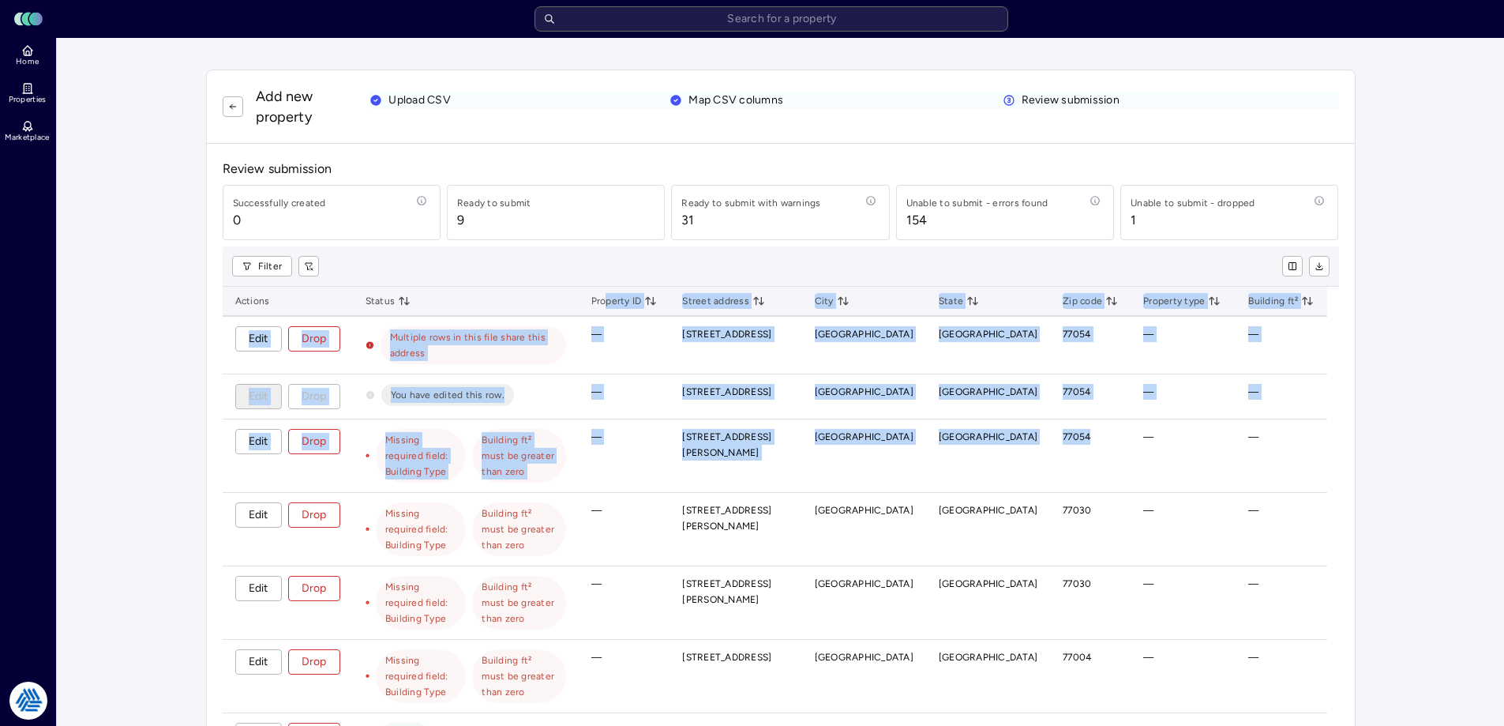
drag, startPoint x: 1099, startPoint y: 436, endPoint x: 713, endPoint y: 296, distance: 410.6
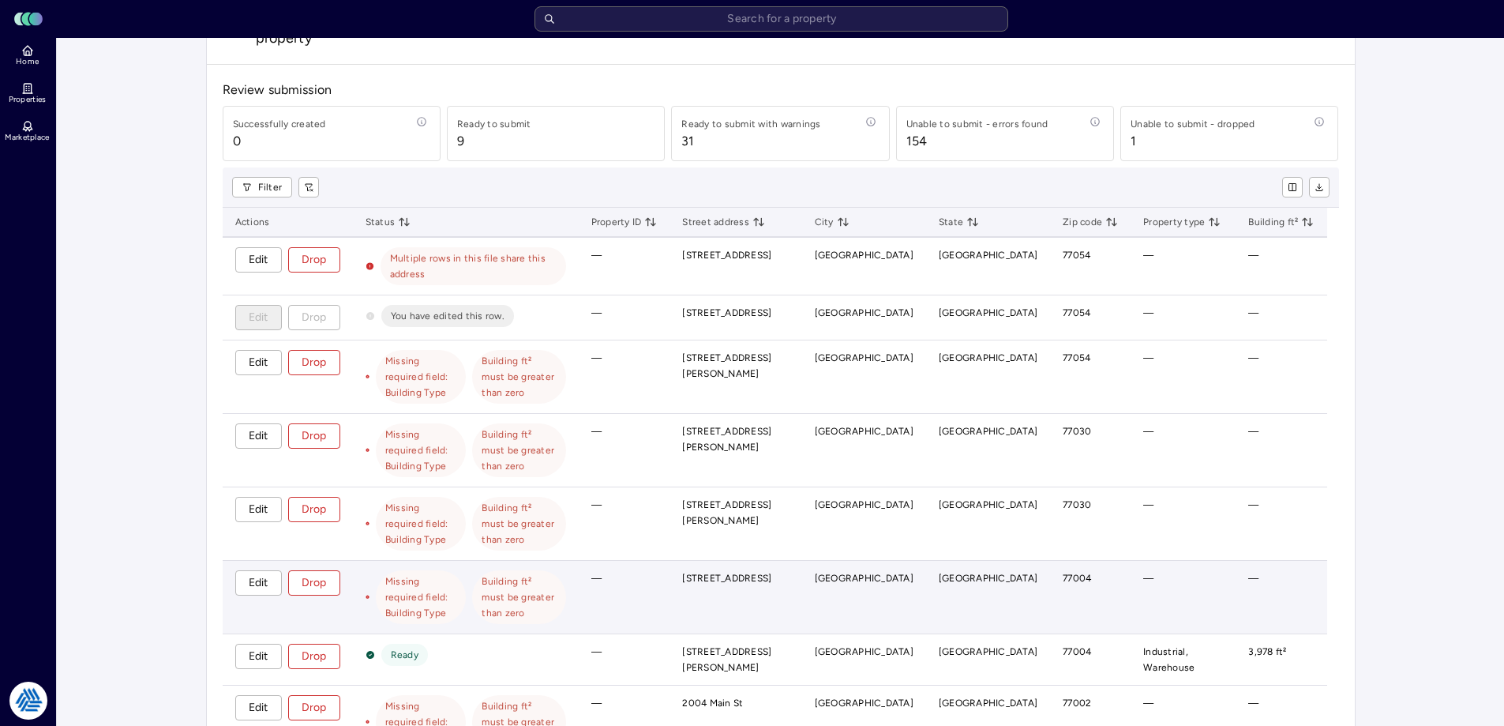
scroll to position [158, 0]
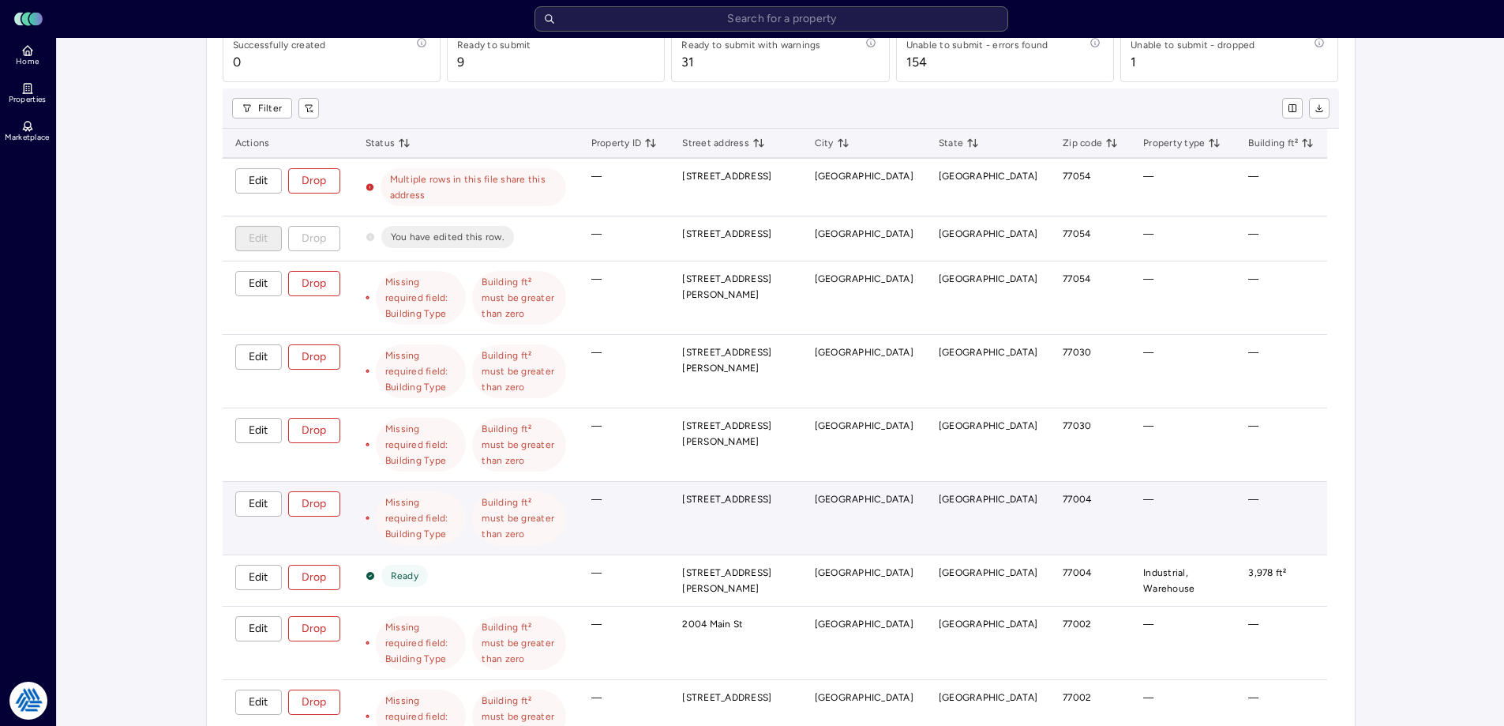
click at [457, 494] on span "Missing required field: Building Type" at bounding box center [421, 517] width 72 height 47
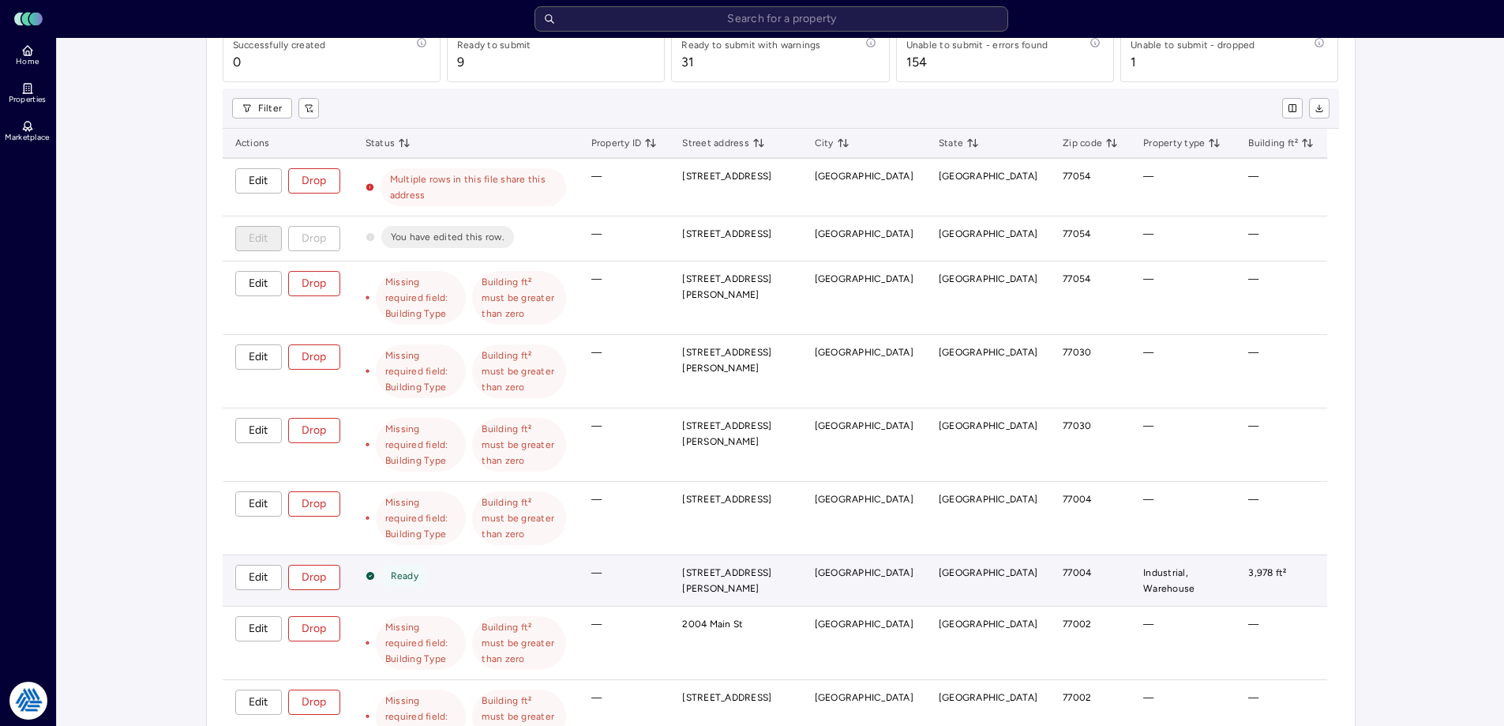
click at [537, 565] on div "Ready" at bounding box center [466, 576] width 201 height 22
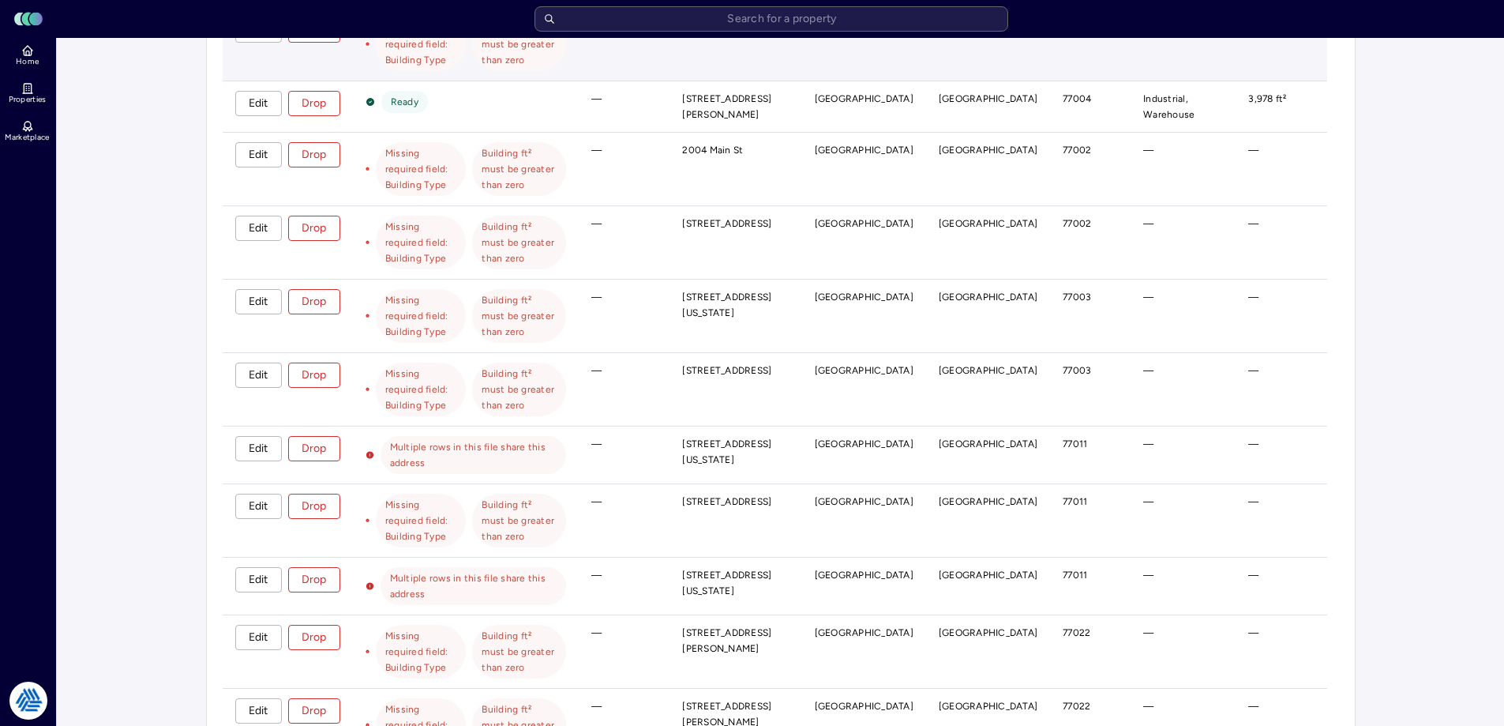
scroll to position [1105, 0]
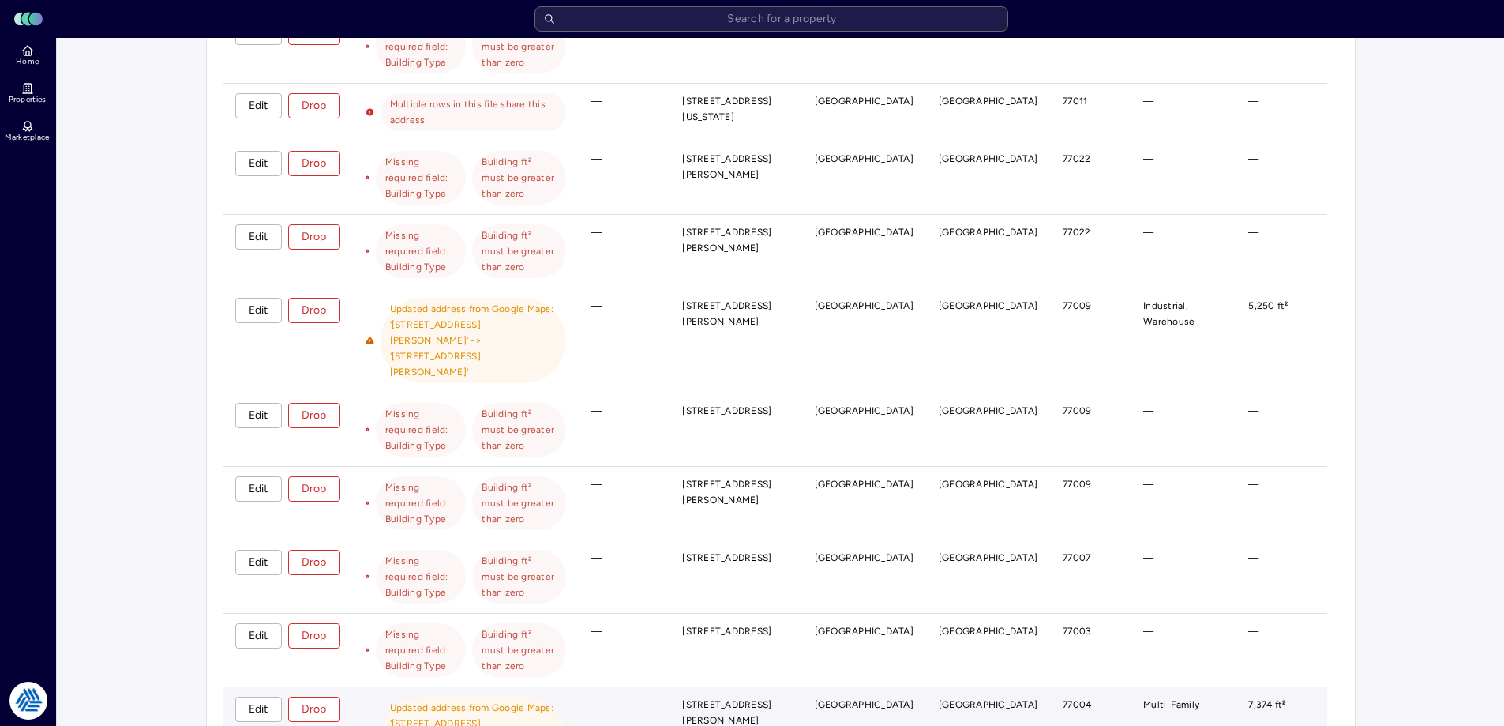
drag, startPoint x: 445, startPoint y: 416, endPoint x: 656, endPoint y: 442, distance: 212.4
click at [557, 700] on li "Updated address from Google Maps: '[STREET_ADDRESS][PERSON_NAME]' -> '[STREET_A…" at bounding box center [473, 739] width 167 height 79
drag, startPoint x: 576, startPoint y: 446, endPoint x: 387, endPoint y: 404, distance: 193.3
click at [387, 696] on div "Updated address from Google Maps: '[STREET_ADDRESS][PERSON_NAME]' -> '[STREET_A…" at bounding box center [466, 738] width 201 height 85
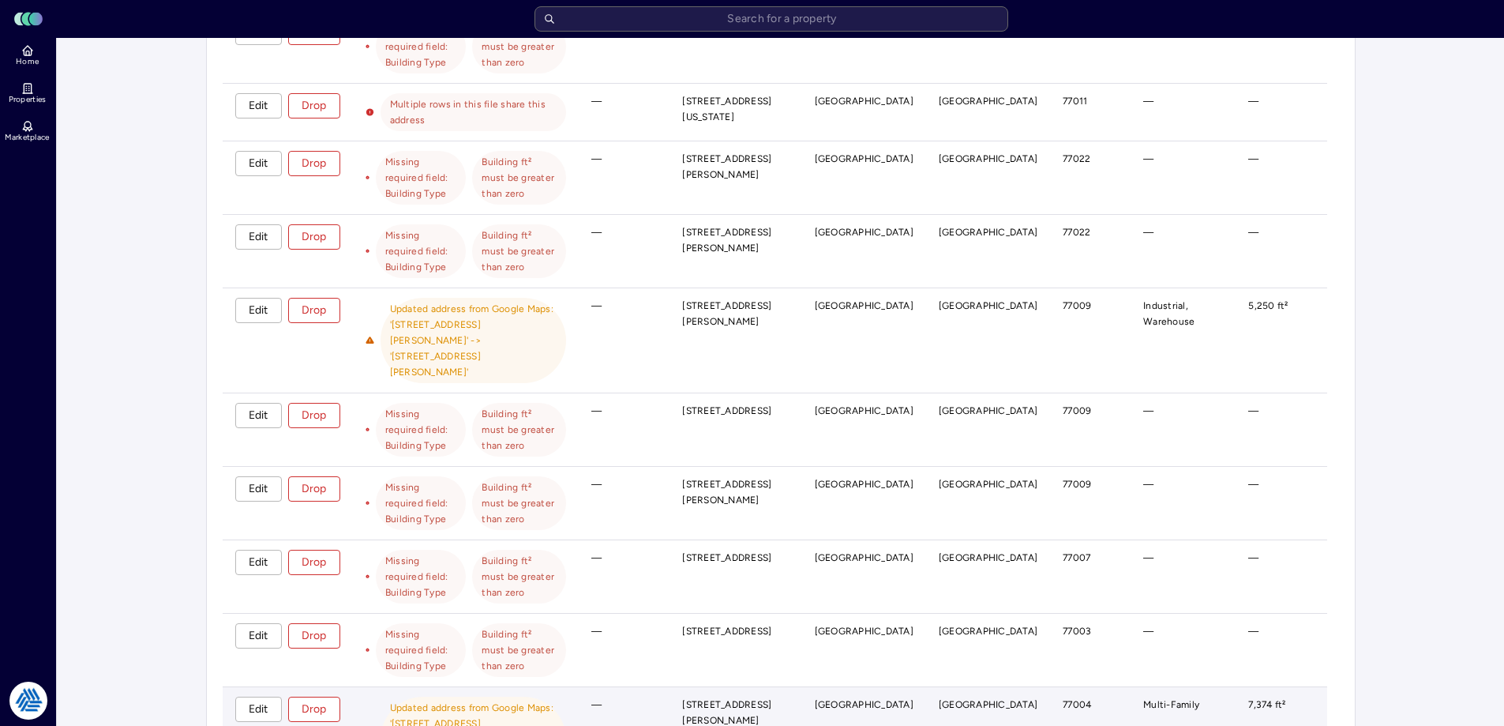
click at [503, 700] on li "Updated address from Google Maps: '[STREET_ADDRESS][PERSON_NAME]' -> '[STREET_A…" at bounding box center [473, 739] width 167 height 79
drag, startPoint x: 533, startPoint y: 451, endPoint x: 405, endPoint y: 409, distance: 134.6
click at [405, 700] on li "Updated address from Google Maps: '[STREET_ADDRESS][PERSON_NAME]' -> '[STREET_A…" at bounding box center [473, 739] width 167 height 79
click at [557, 700] on li "Updated address from Google Maps: '[STREET_ADDRESS][PERSON_NAME]' -> '[STREET_A…" at bounding box center [473, 739] width 167 height 79
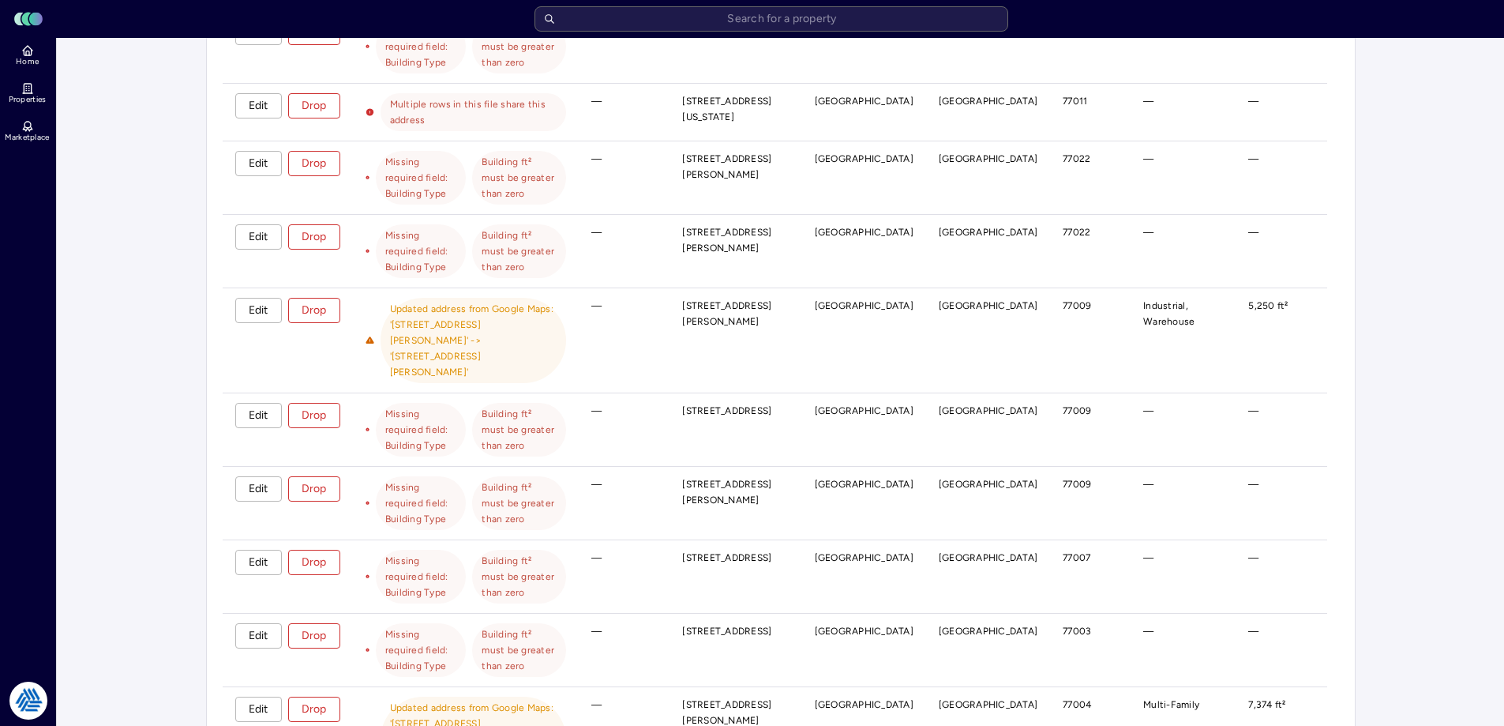
drag, startPoint x: 623, startPoint y: 518, endPoint x: 504, endPoint y: 484, distance: 124.0
drag, startPoint x: 640, startPoint y: 523, endPoint x: 501, endPoint y: 505, distance: 140.1
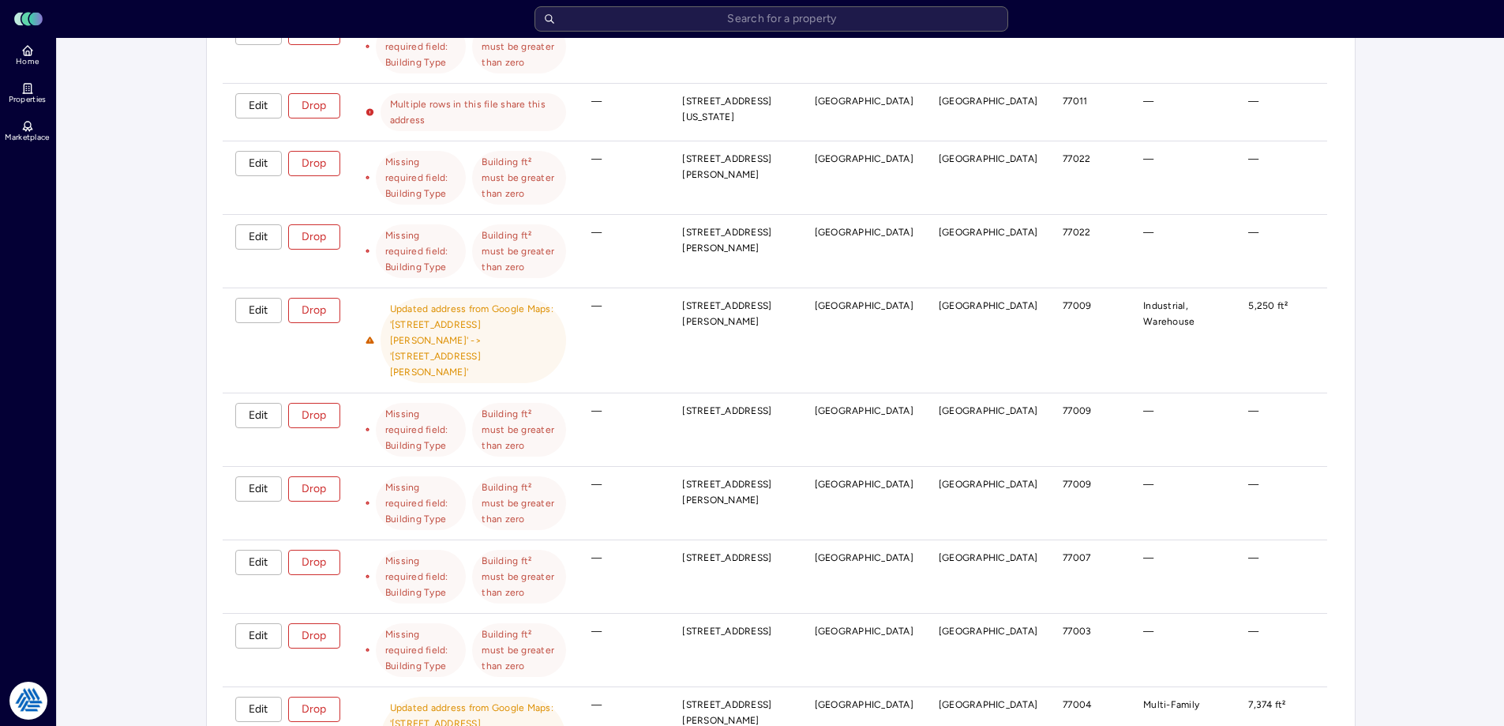
drag, startPoint x: 562, startPoint y: 500, endPoint x: 676, endPoint y: 528, distance: 117.2
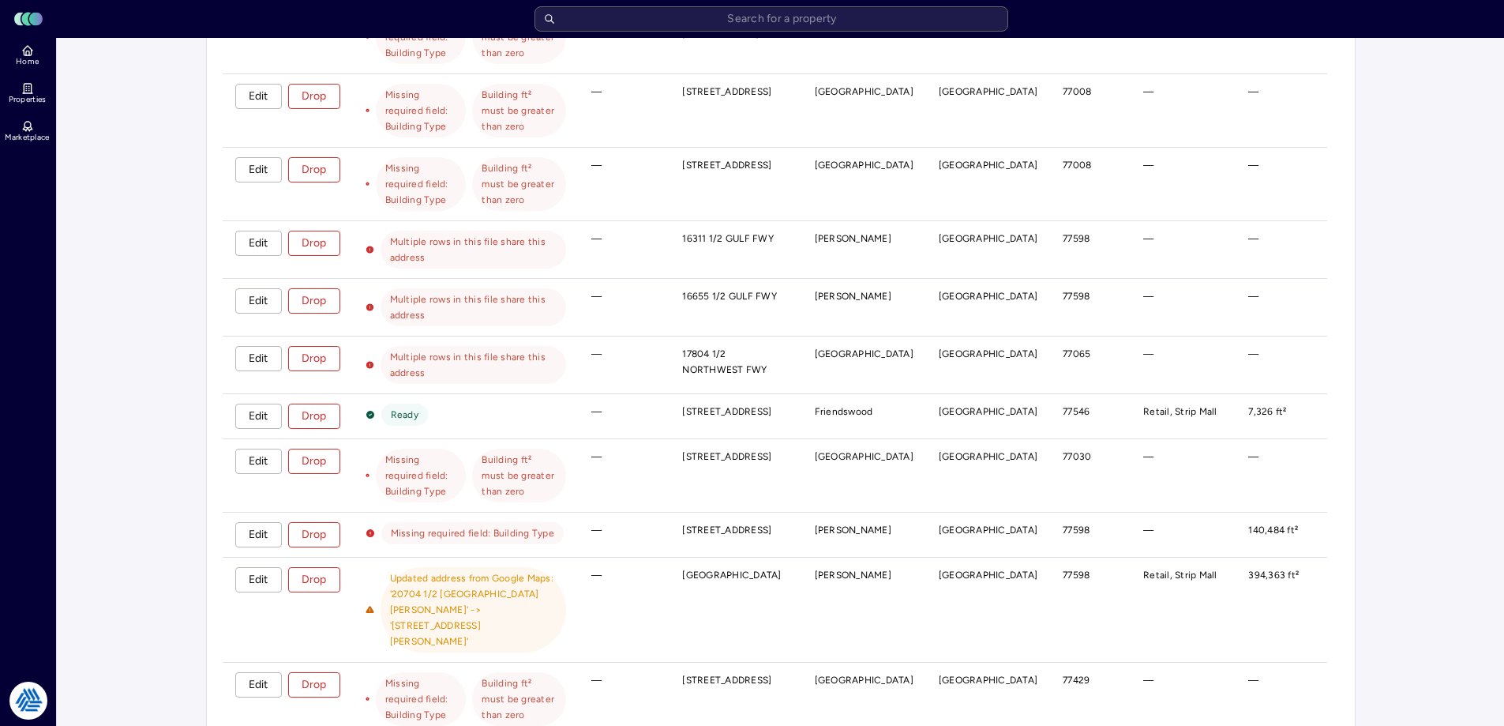
scroll to position [4185, 0]
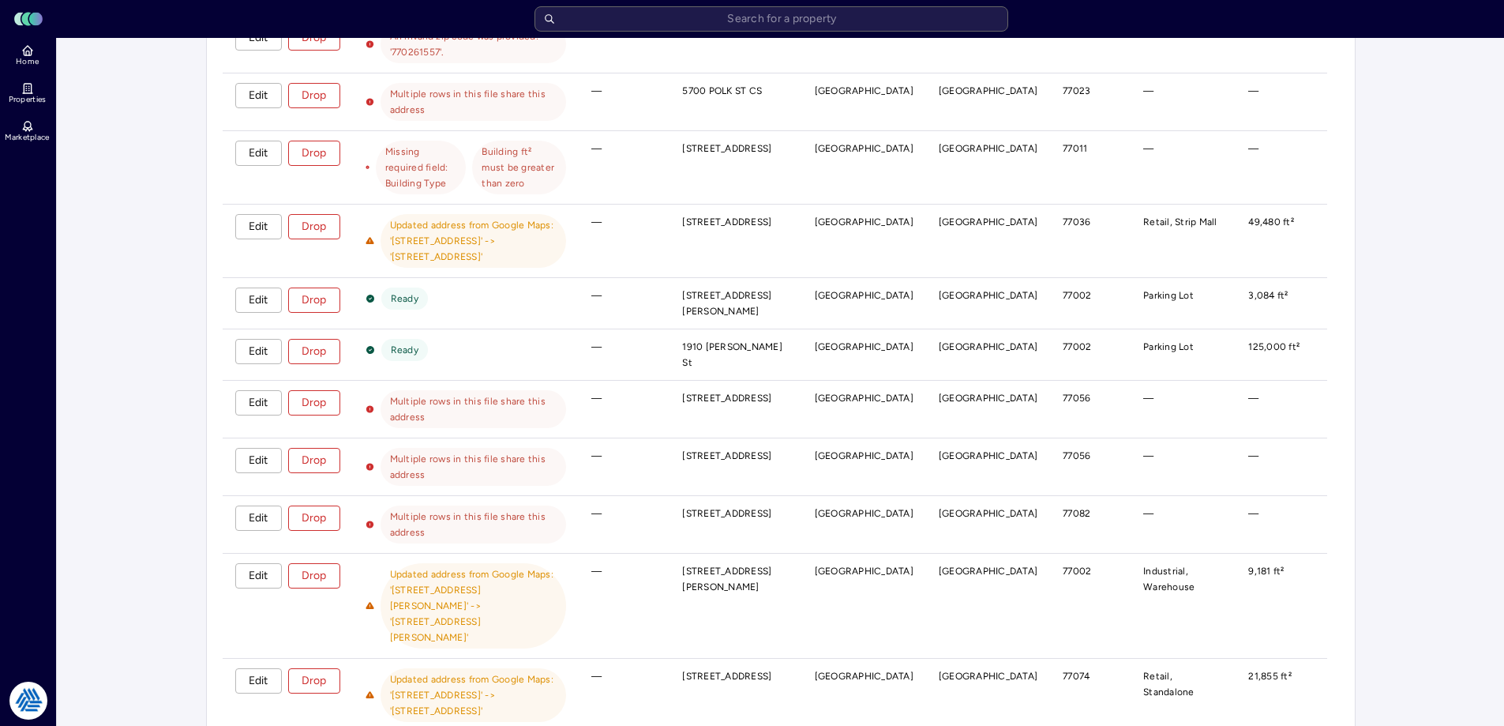
scroll to position [5399, 0]
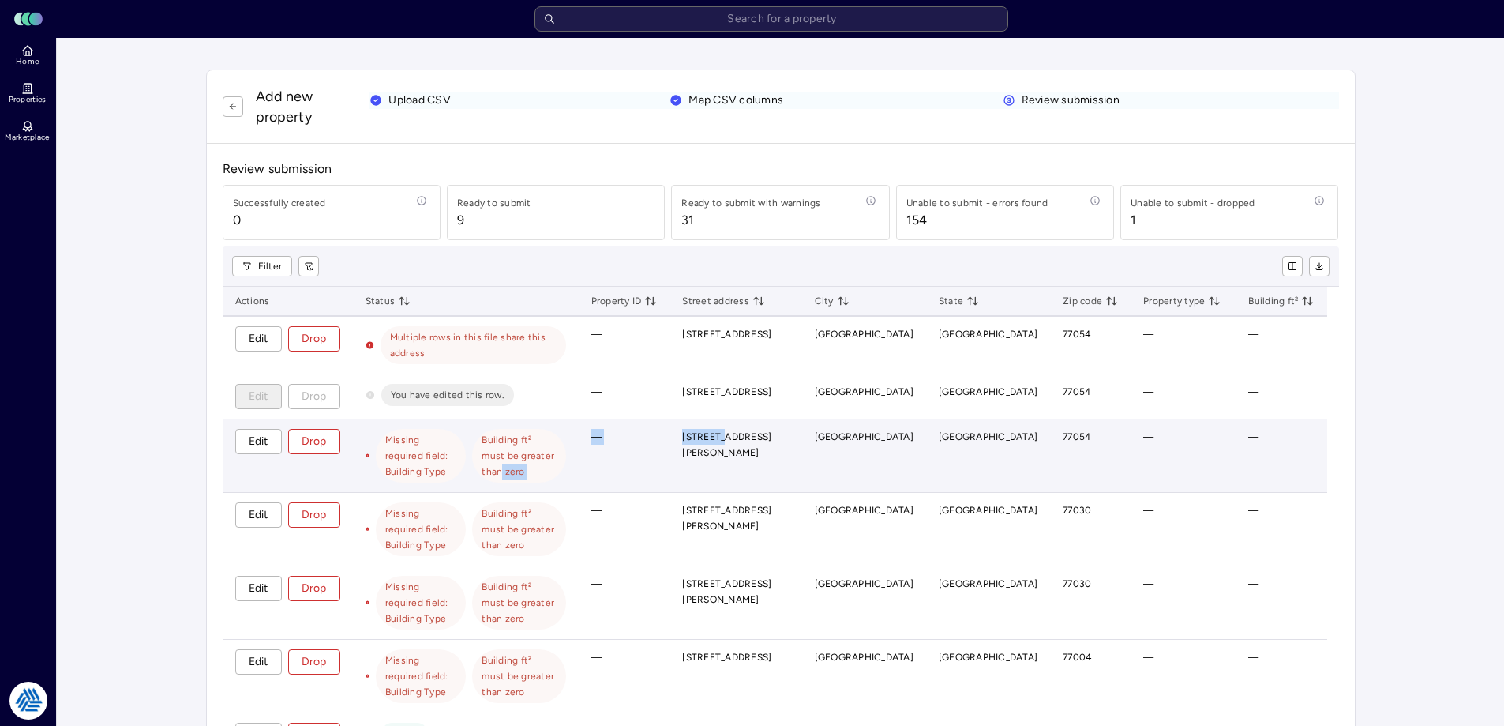
drag, startPoint x: 557, startPoint y: 453, endPoint x: 846, endPoint y: 456, distance: 289.0
click at [832, 457] on tr "Edit Drop Missing required field: Building Type Building ft² must be greater th…" at bounding box center [775, 455] width 1105 height 73
click at [1149, 467] on td "—" at bounding box center [1183, 455] width 105 height 73
drag, startPoint x: 1109, startPoint y: 435, endPoint x: 1260, endPoint y: 434, distance: 150.8
click at [1260, 434] on tr "Edit Drop Missing required field: Building Type Building ft² must be greater th…" at bounding box center [775, 455] width 1105 height 73
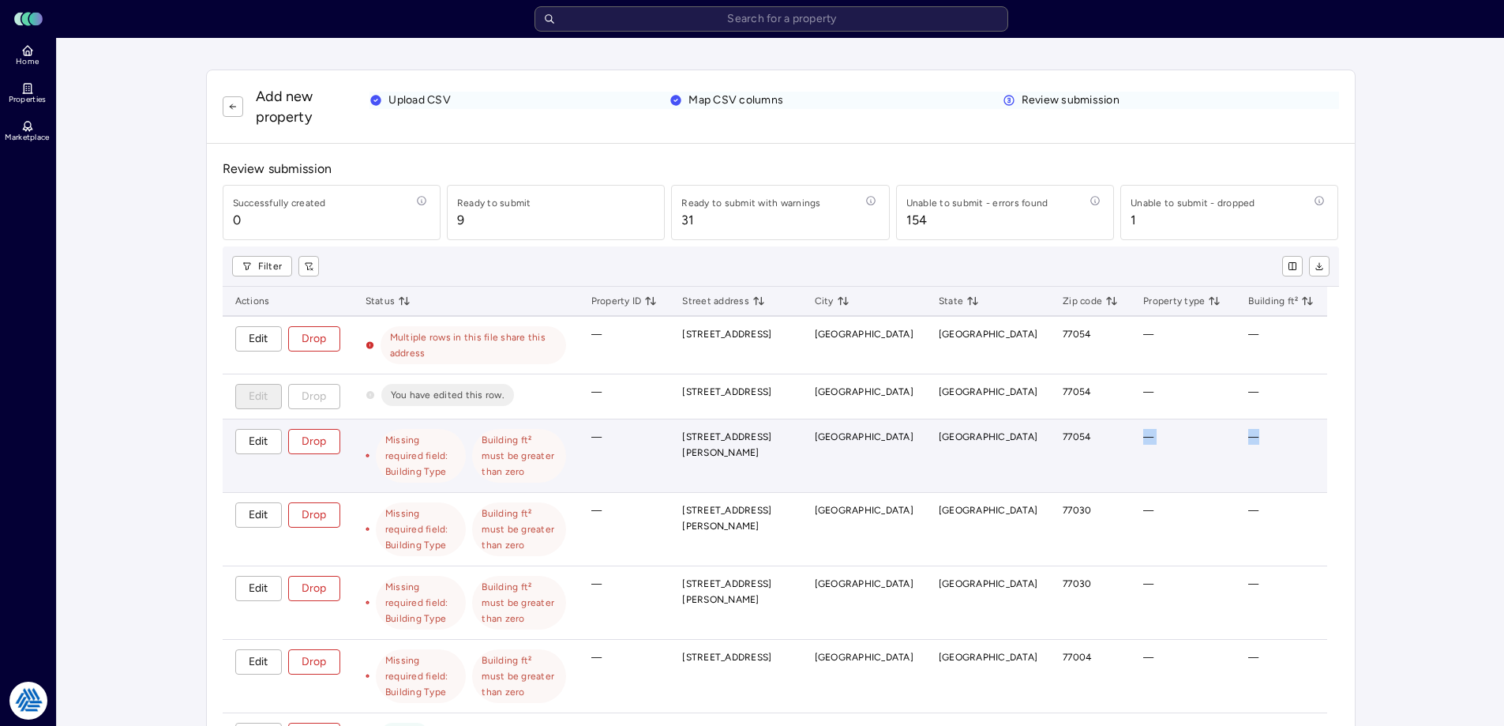
click at [1194, 433] on td "—" at bounding box center [1183, 455] width 105 height 73
drag, startPoint x: 791, startPoint y: 435, endPoint x: 1109, endPoint y: 434, distance: 317.4
click at [1109, 434] on tr "Edit Drop Missing required field: Building Type Building ft² must be greater th…" at bounding box center [775, 455] width 1105 height 73
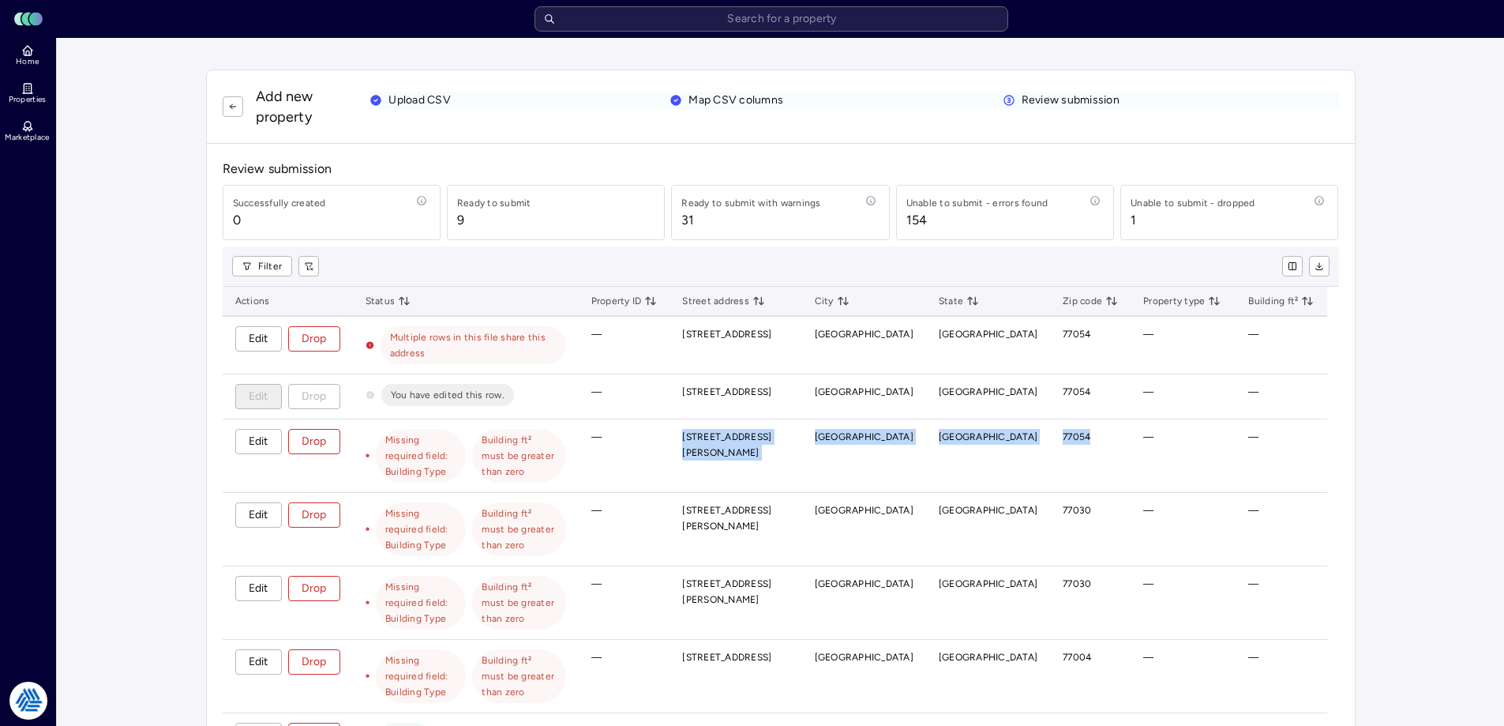
copy tr "[STREET_ADDRESS][PERSON_NAME]"
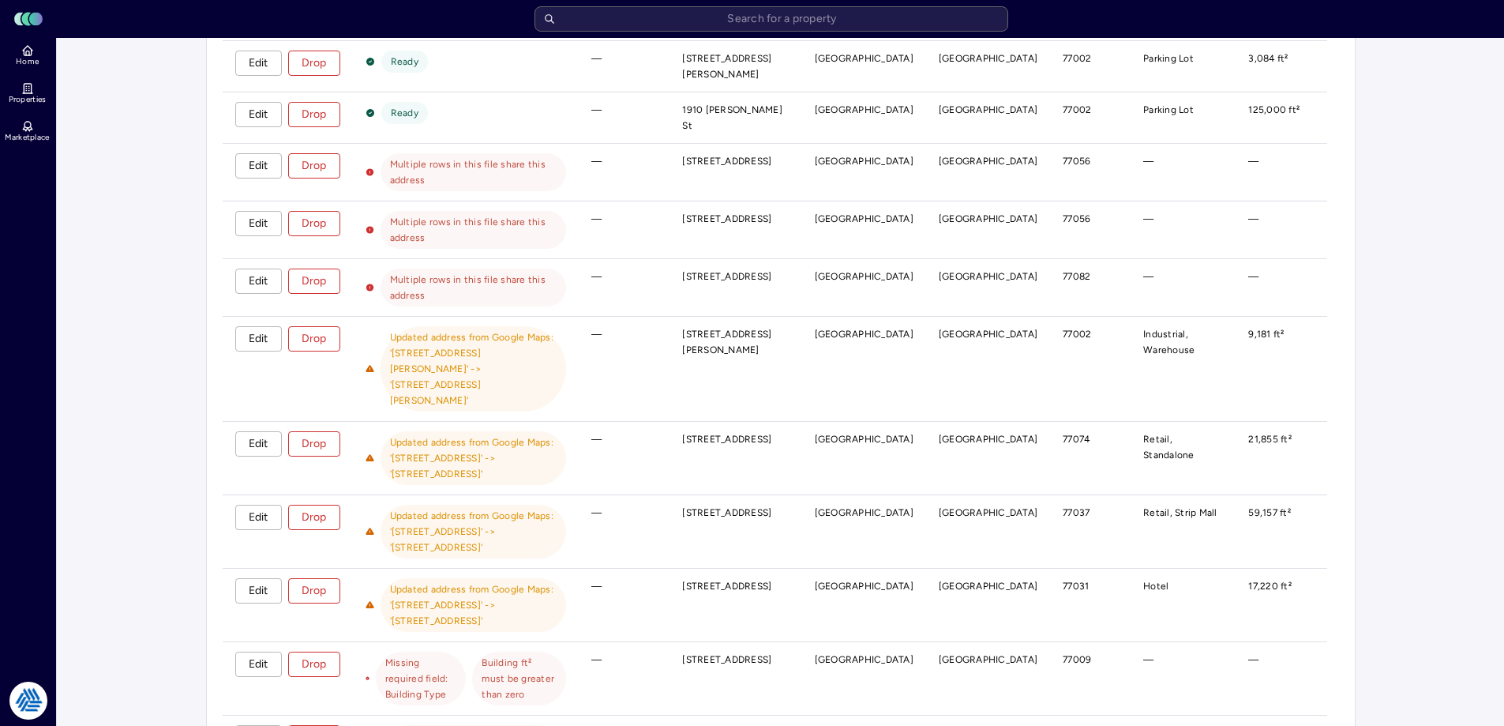
scroll to position [5399, 0]
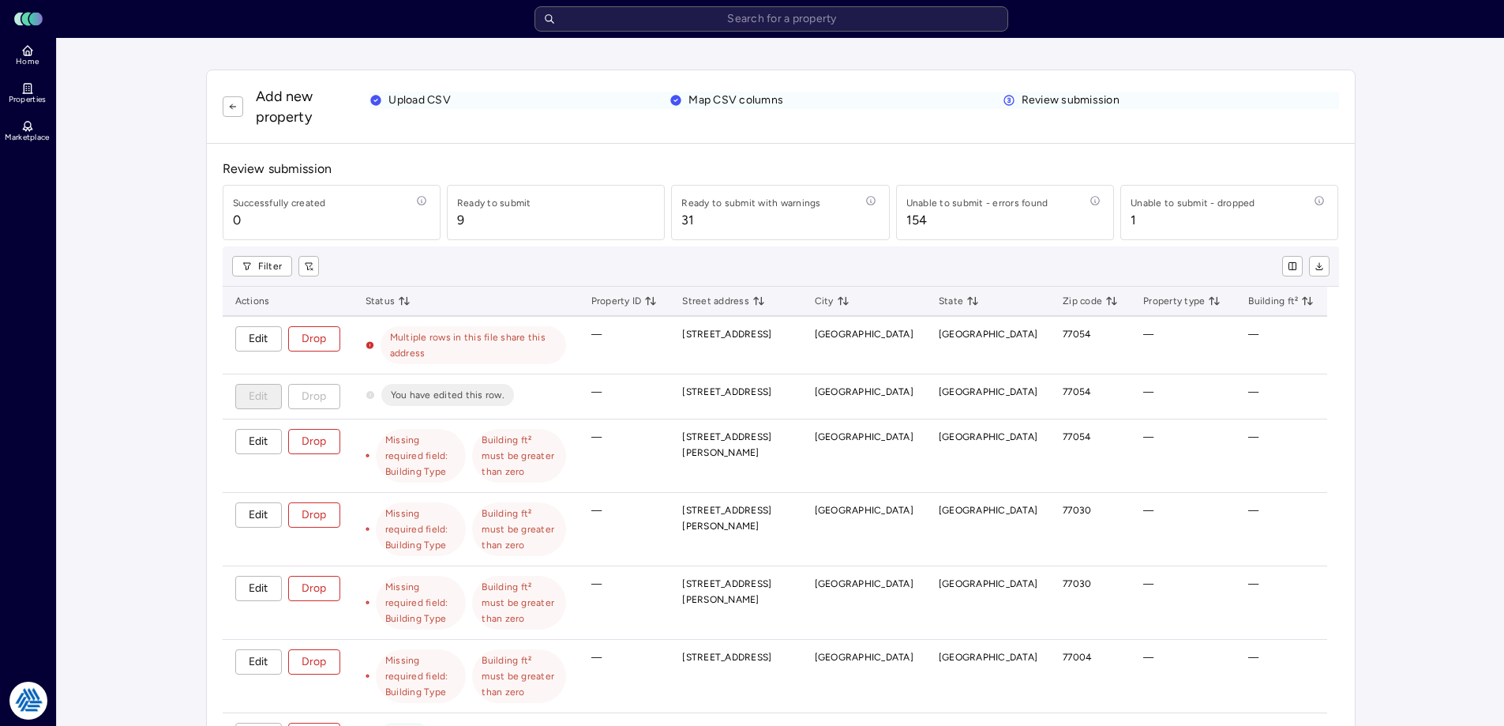
scroll to position [158, 0]
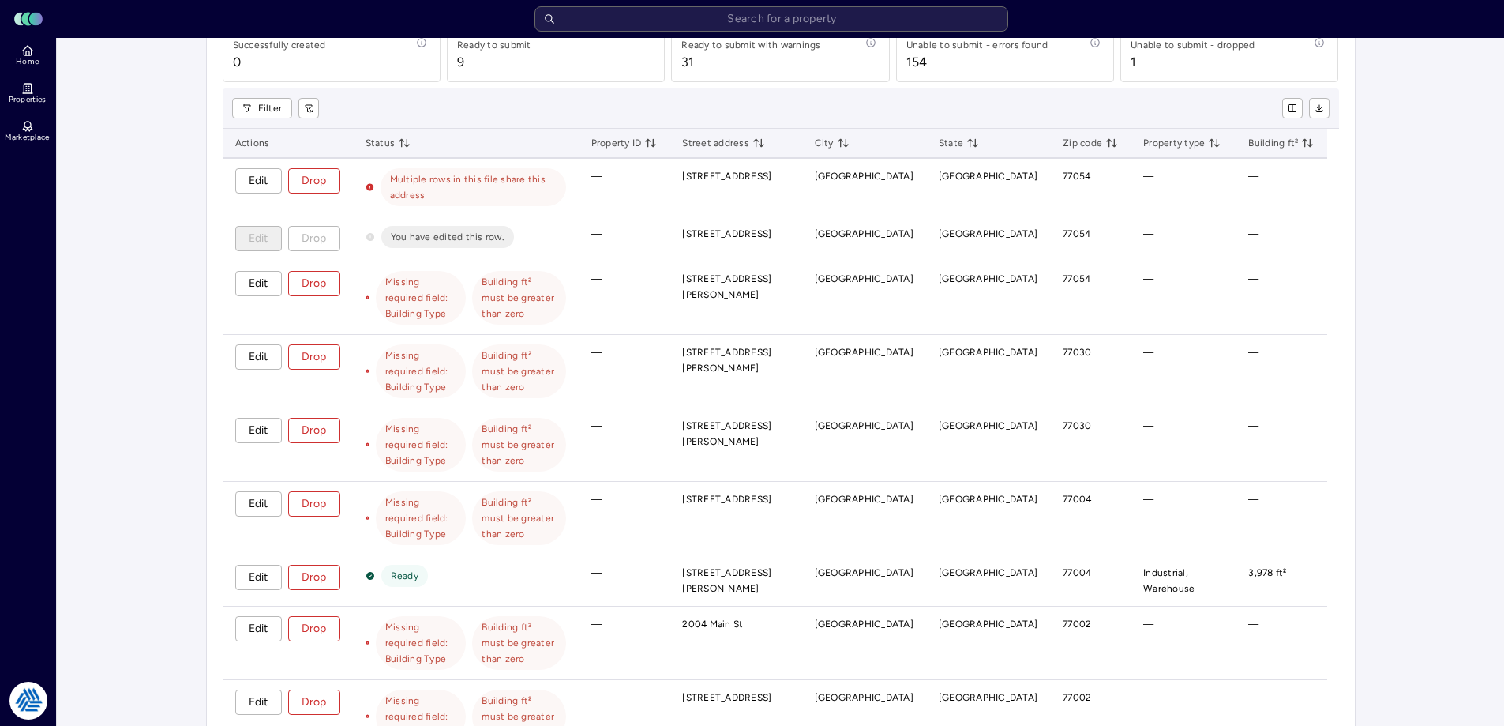
drag, startPoint x: 65, startPoint y: 332, endPoint x: 40, endPoint y: 332, distance: 24.5
